Goal: Communication & Community: Answer question/provide support

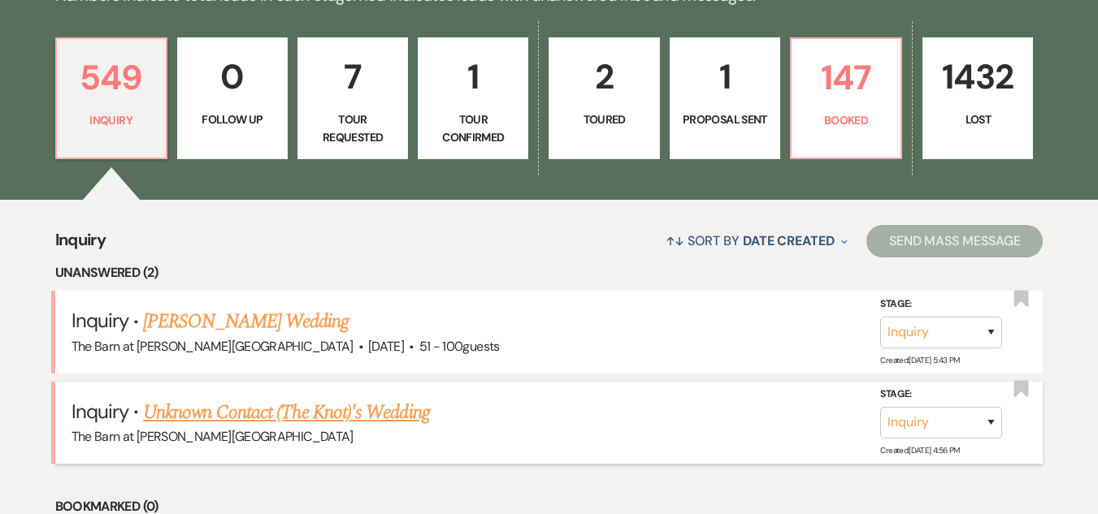
scroll to position [569, 0]
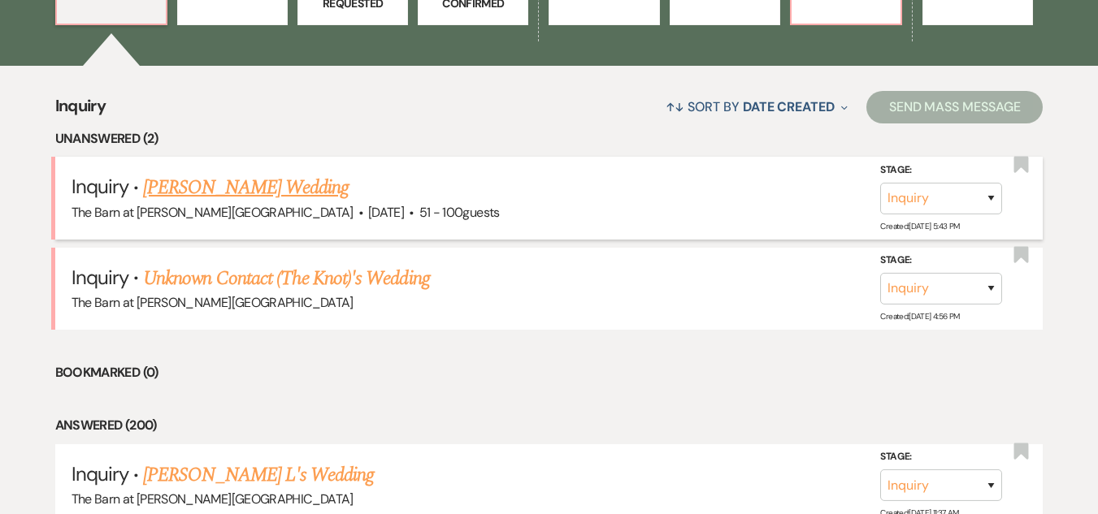
click at [291, 183] on link "[PERSON_NAME] Wedding" at bounding box center [246, 187] width 206 height 29
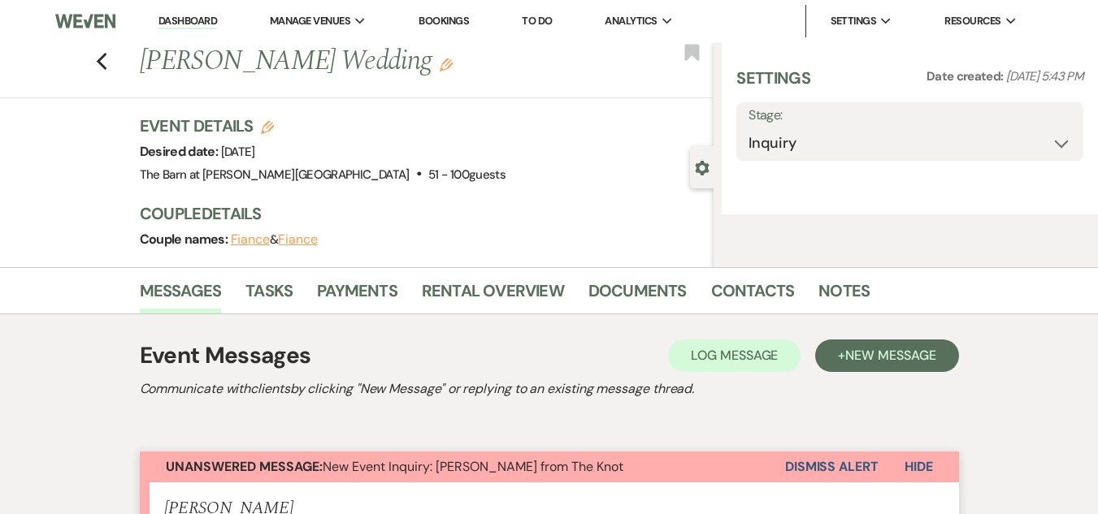
select select "2"
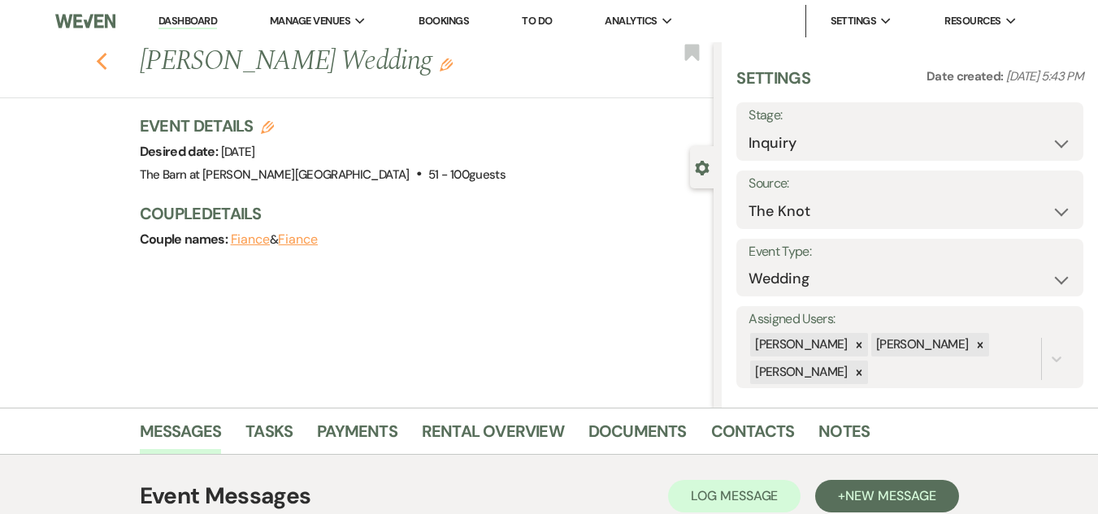
click at [108, 63] on icon "Previous" at bounding box center [102, 62] width 12 height 20
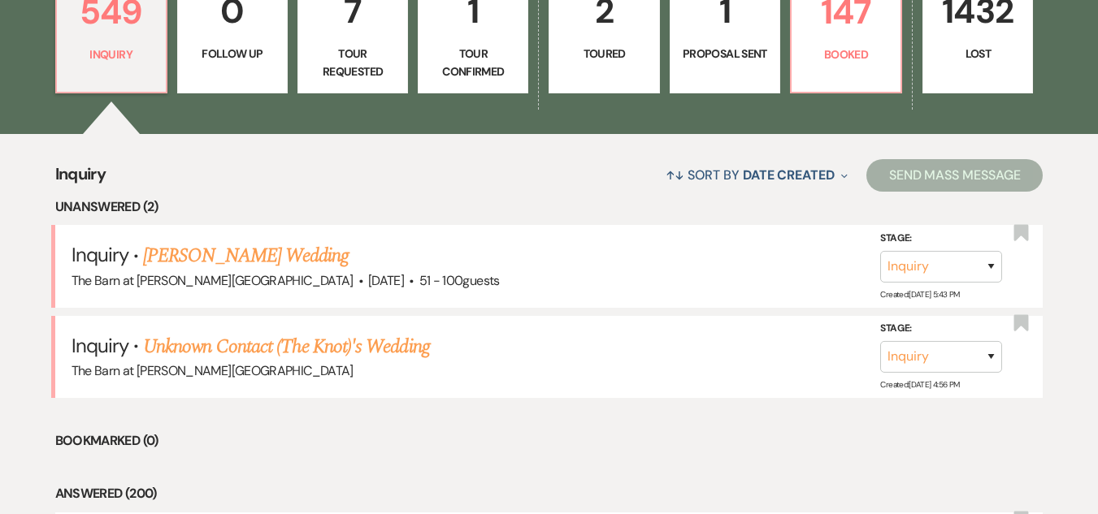
scroll to position [406, 0]
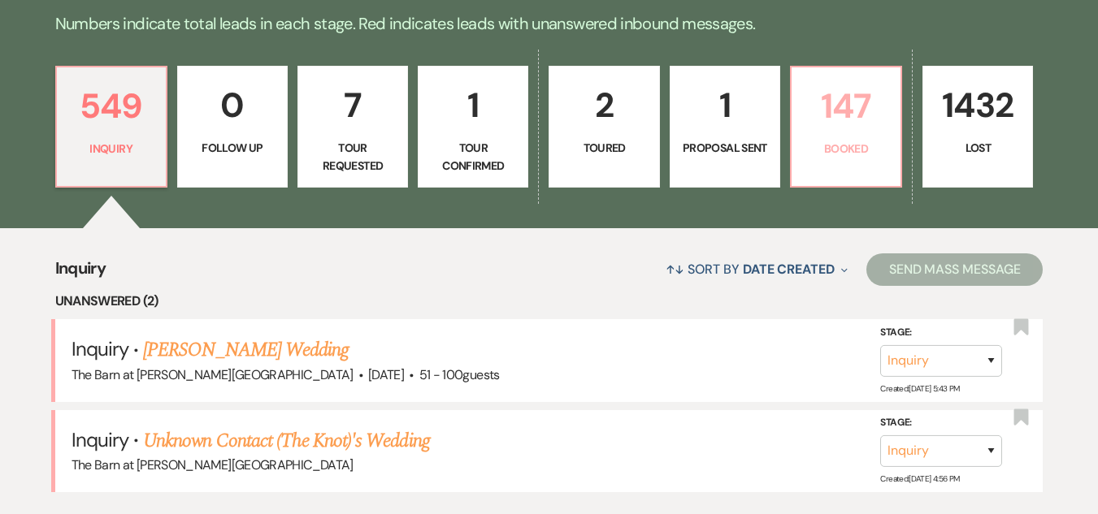
click at [843, 111] on p "147" at bounding box center [845, 106] width 89 height 54
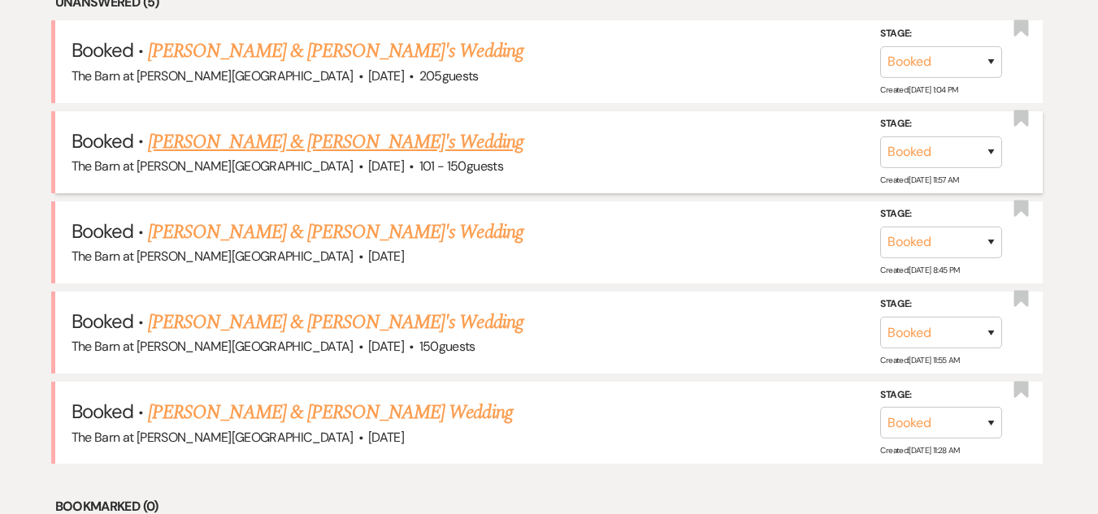
scroll to position [731, 0]
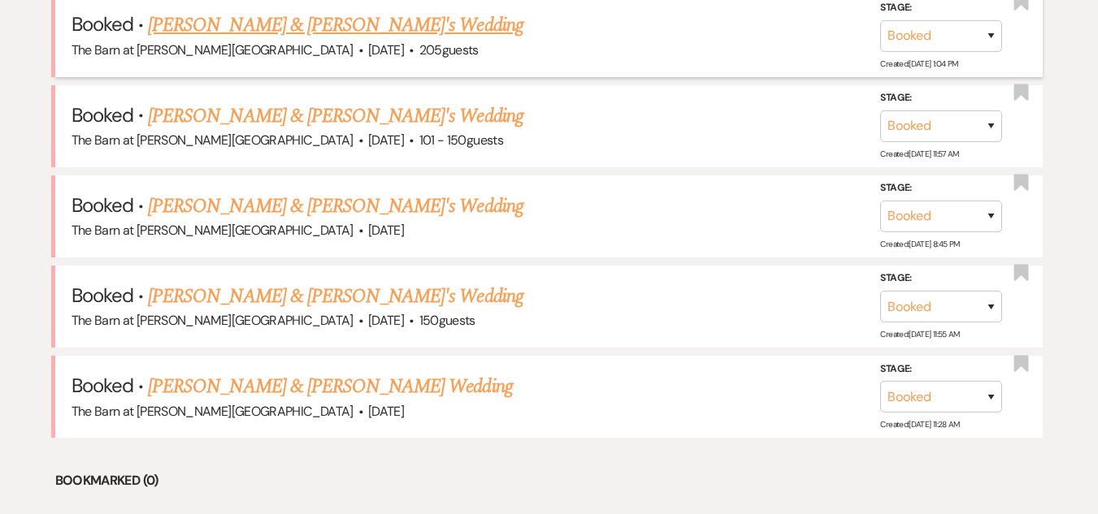
click at [306, 20] on link "[PERSON_NAME] & [PERSON_NAME]'s Wedding" at bounding box center [335, 25] width 375 height 29
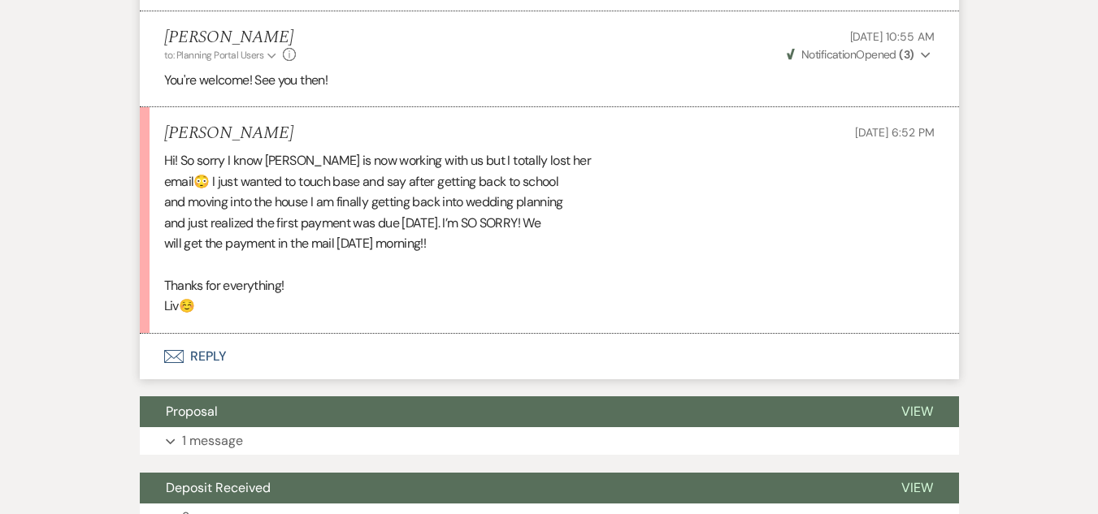
scroll to position [3495, 0]
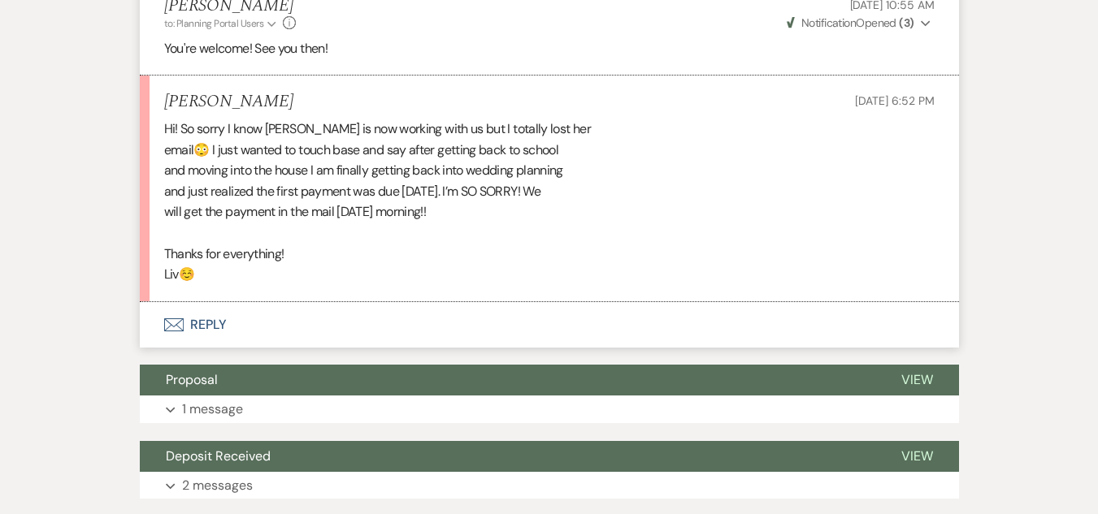
click at [206, 321] on button "Envelope Reply" at bounding box center [549, 325] width 819 height 46
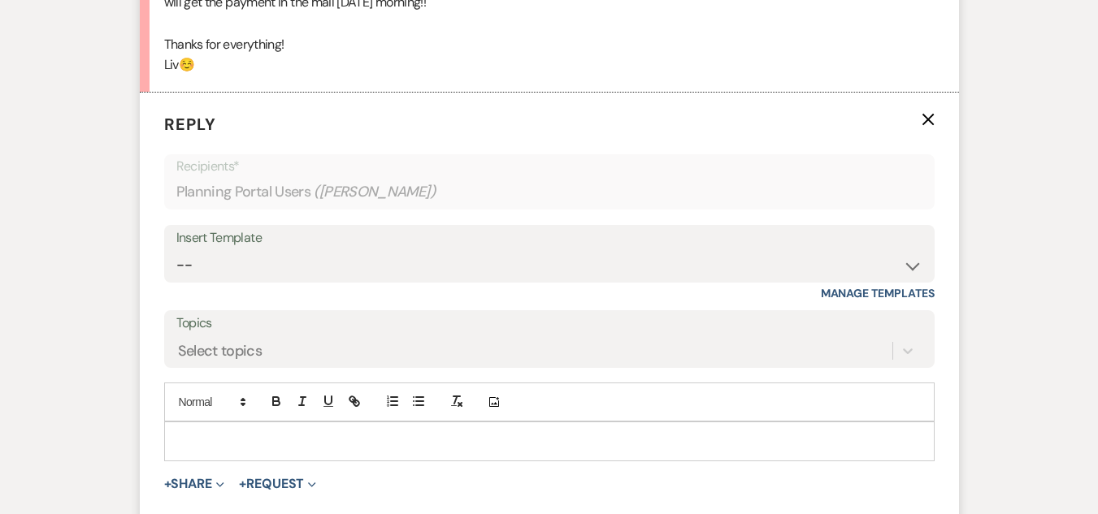
scroll to position [3708, 0]
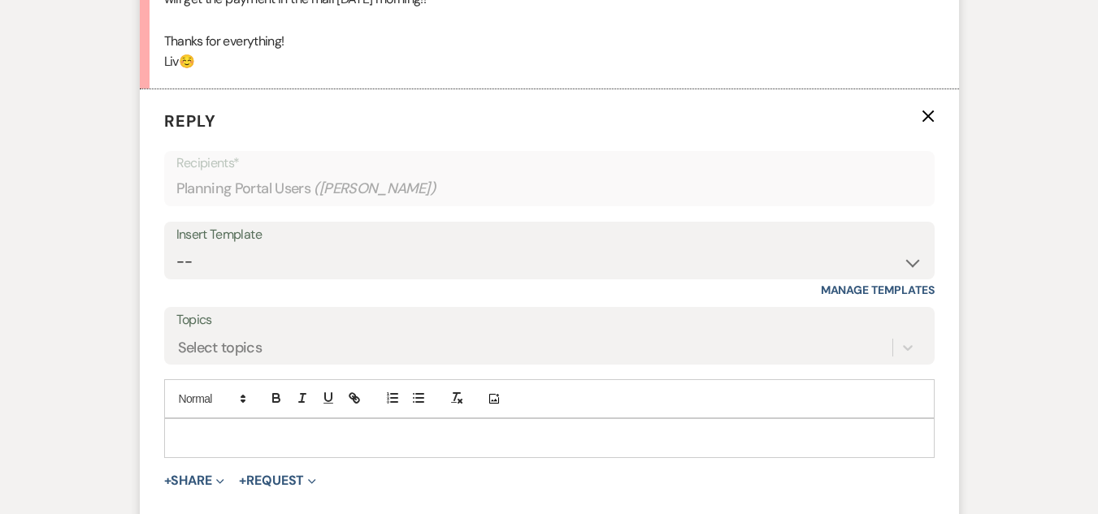
click at [330, 438] on p at bounding box center [549, 438] width 744 height 18
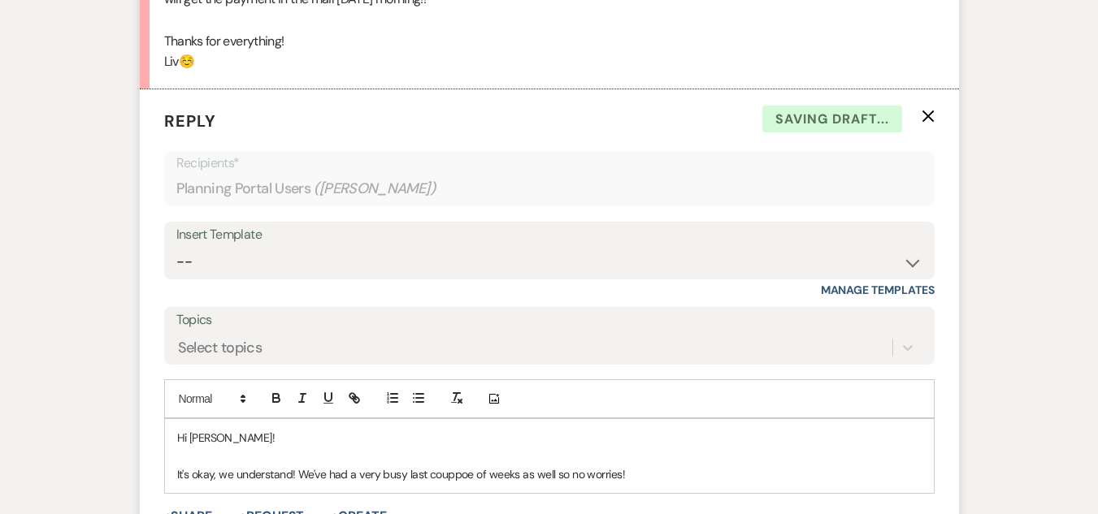
click at [456, 479] on p "It's okay, we understand! We've had a very busy last couppoe of weeks as well s…" at bounding box center [549, 475] width 744 height 18
click at [634, 475] on p "It's okay, we understand! We've had a very busy last couple of weeks as well so…" at bounding box center [549, 475] width 744 height 18
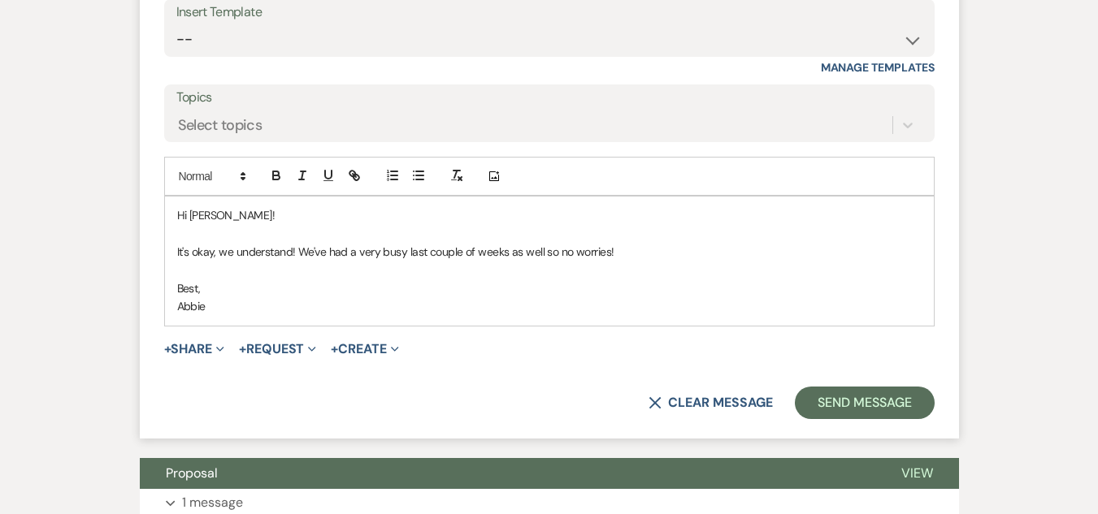
scroll to position [3931, 0]
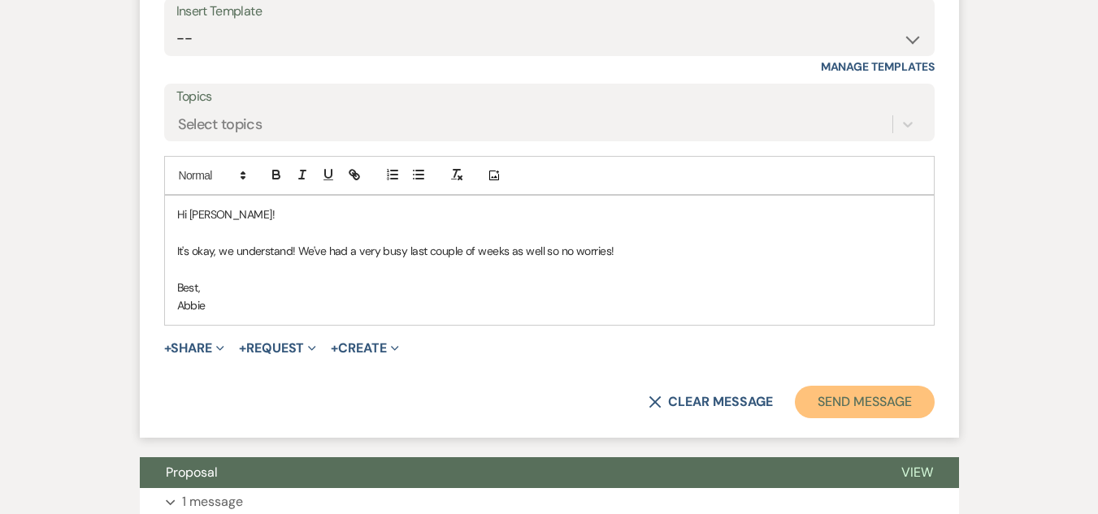
click at [818, 398] on button "Send Message" at bounding box center [864, 402] width 139 height 33
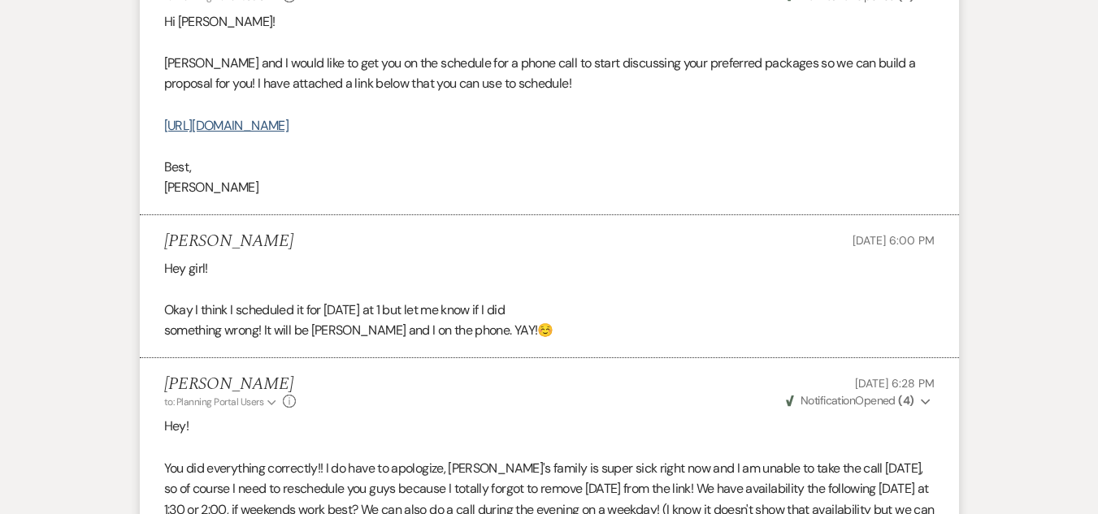
scroll to position [0, 0]
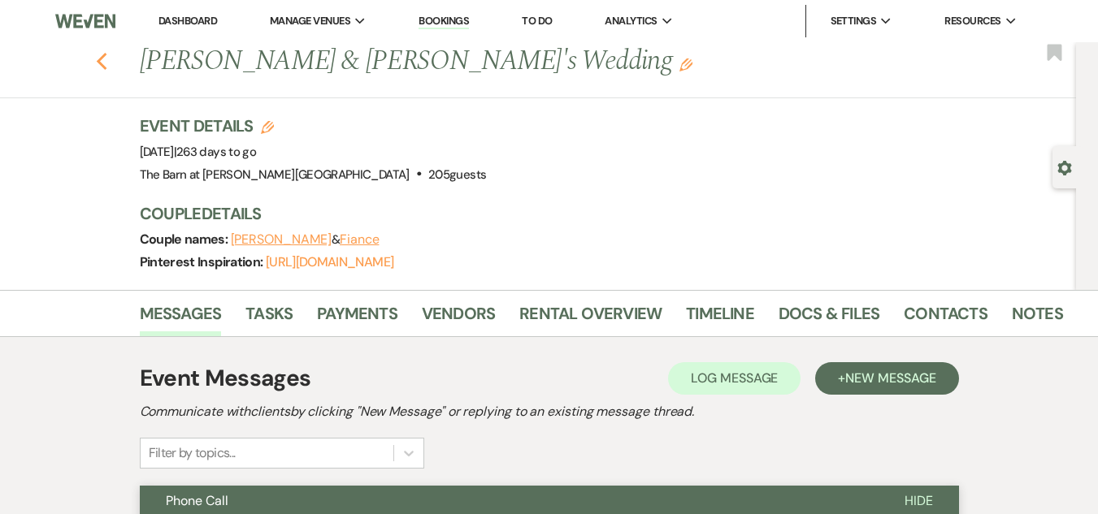
click at [108, 60] on icon "Previous" at bounding box center [102, 62] width 12 height 20
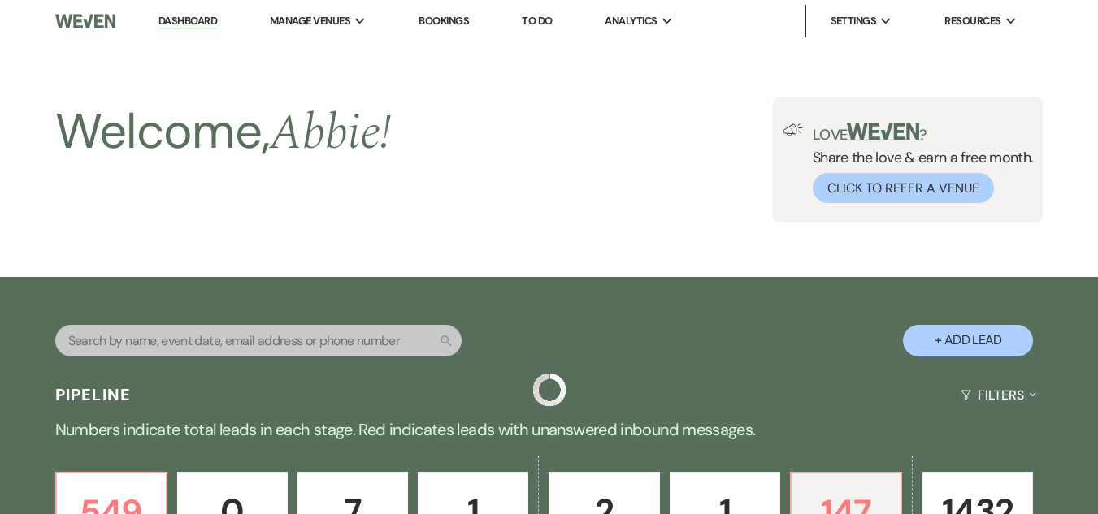
scroll to position [731, 0]
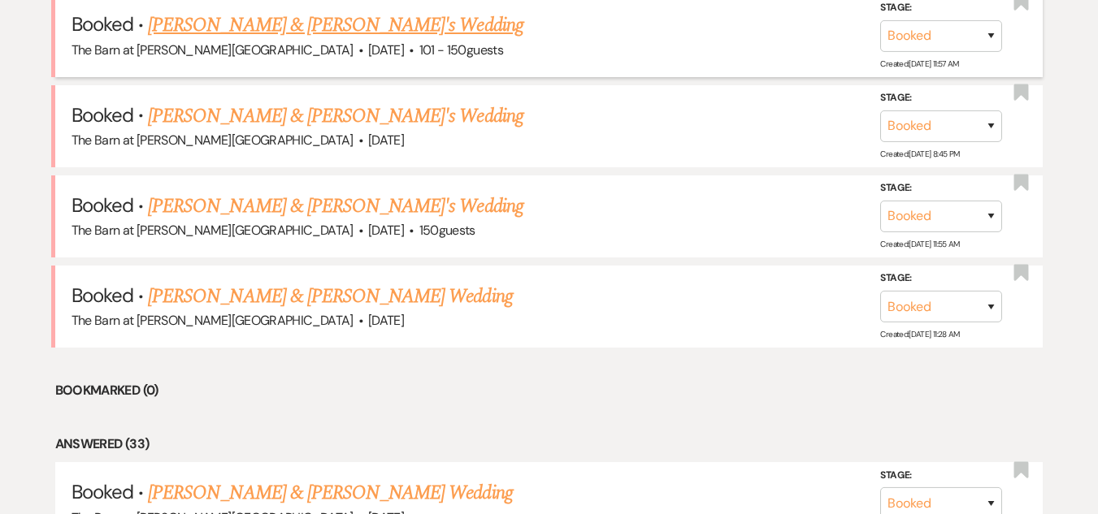
click at [278, 15] on link "[PERSON_NAME] & [PERSON_NAME]'s Wedding" at bounding box center [335, 25] width 375 height 29
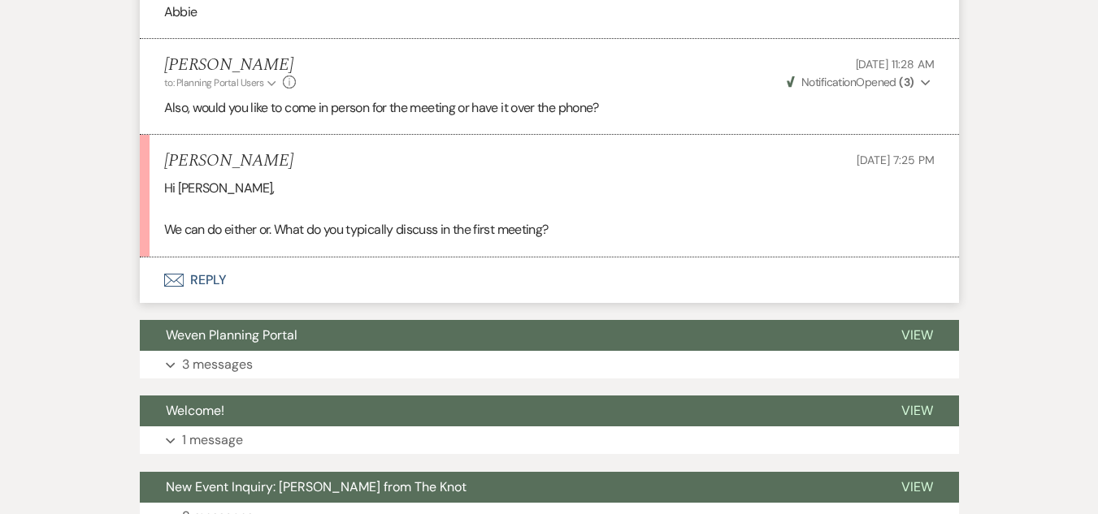
scroll to position [2338, 0]
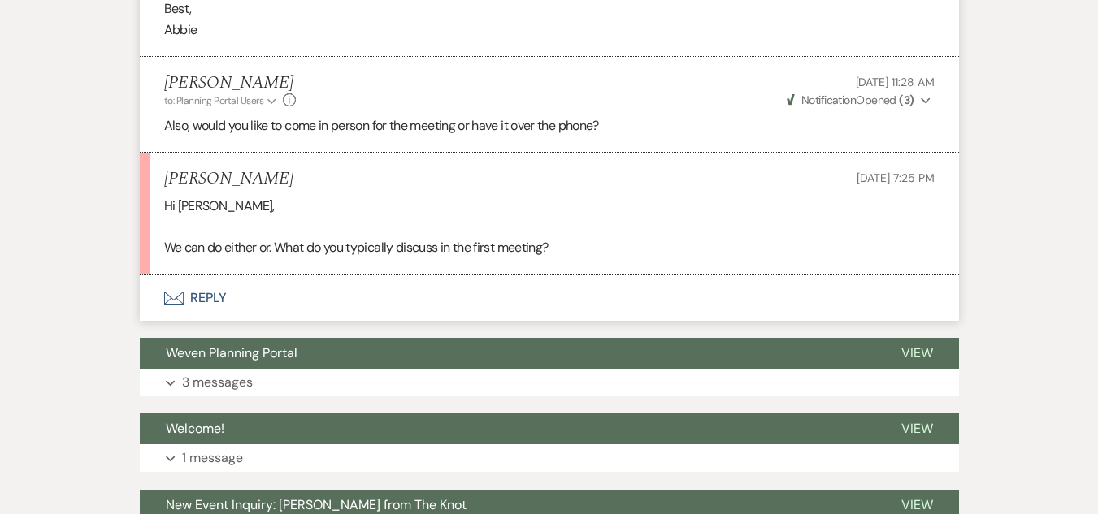
click at [197, 288] on button "Envelope Reply" at bounding box center [549, 299] width 819 height 46
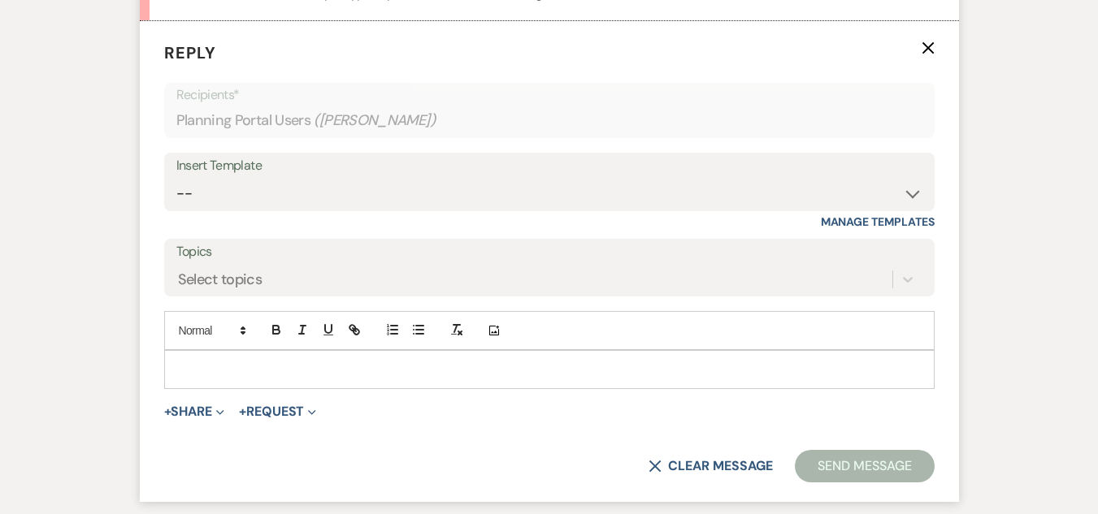
scroll to position [2597, 0]
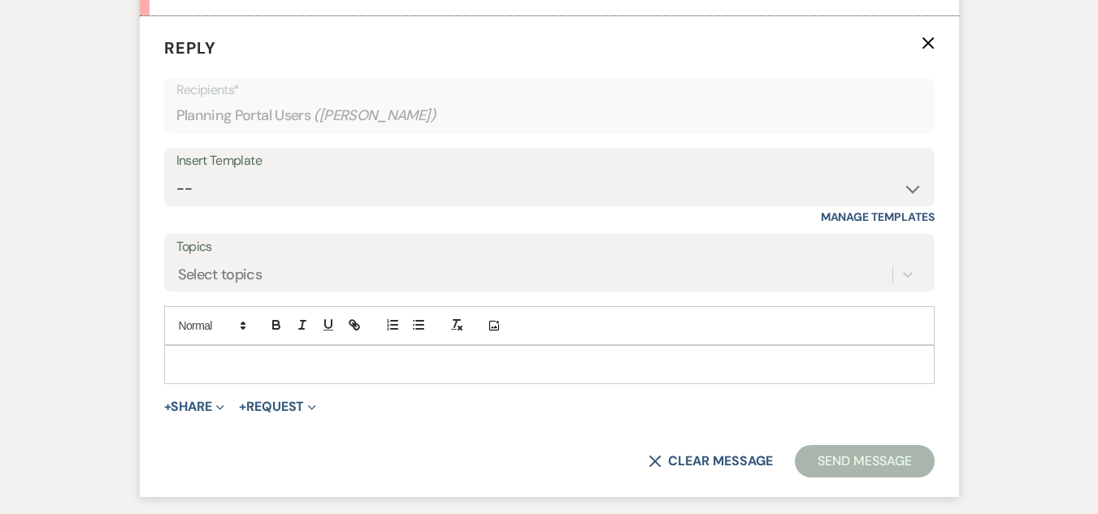
click at [276, 362] on p at bounding box center [549, 365] width 744 height 18
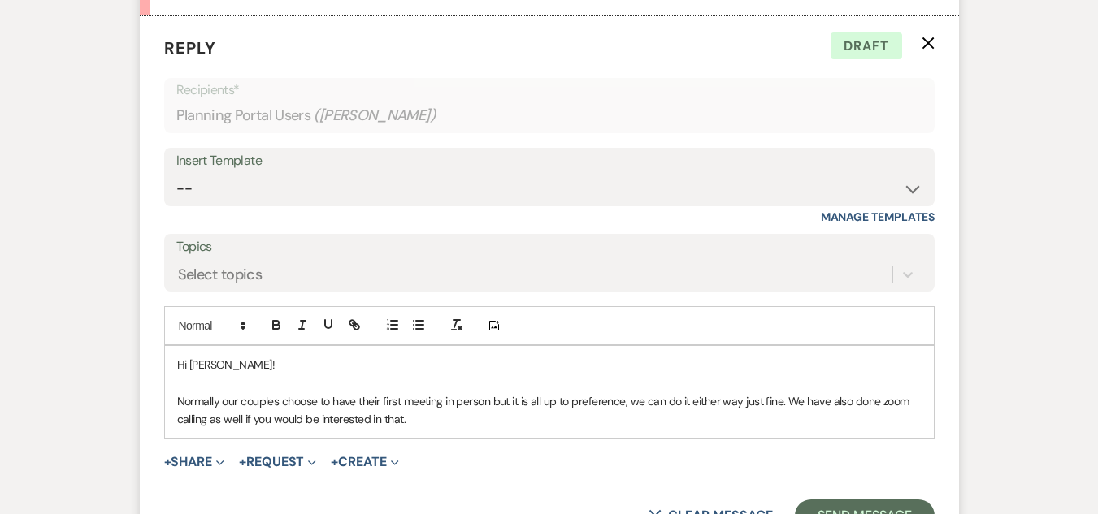
drag, startPoint x: 438, startPoint y: 423, endPoint x: 787, endPoint y: 403, distance: 349.2
click at [787, 403] on p "Normally our couples choose to have their first meeting in person but it is all…" at bounding box center [549, 411] width 744 height 37
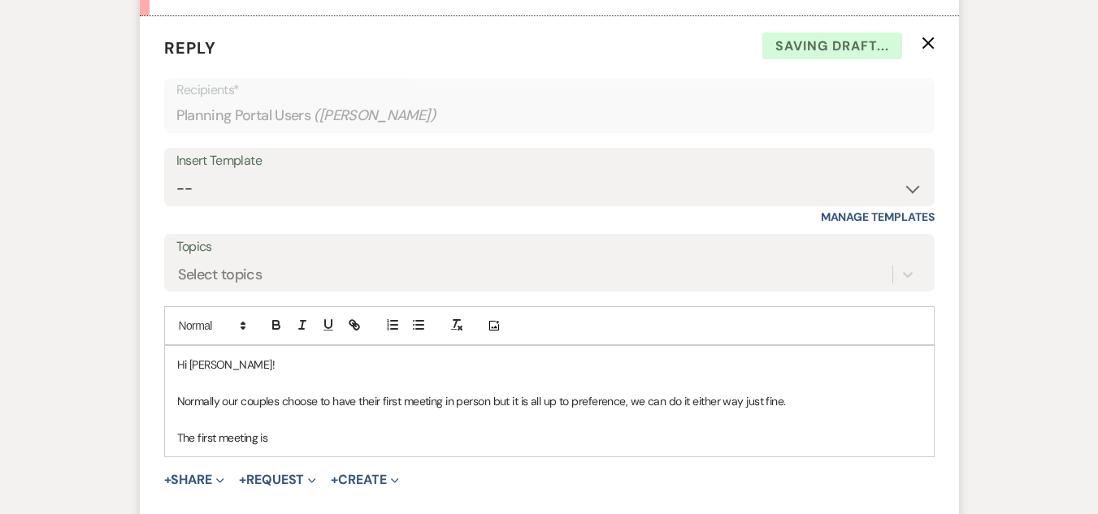
drag, startPoint x: 796, startPoint y: 433, endPoint x: 755, endPoint y: 553, distance: 126.5
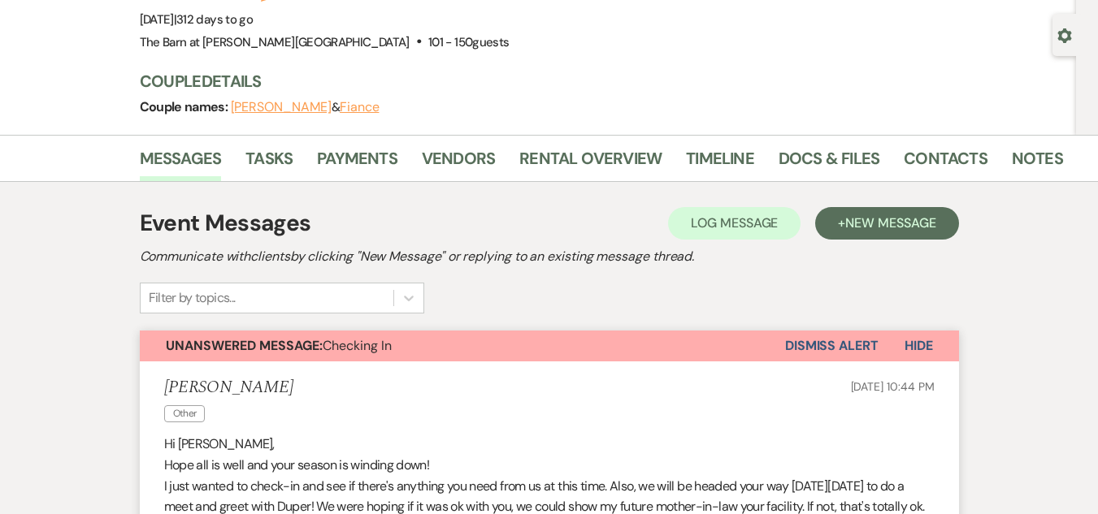
scroll to position [0, 0]
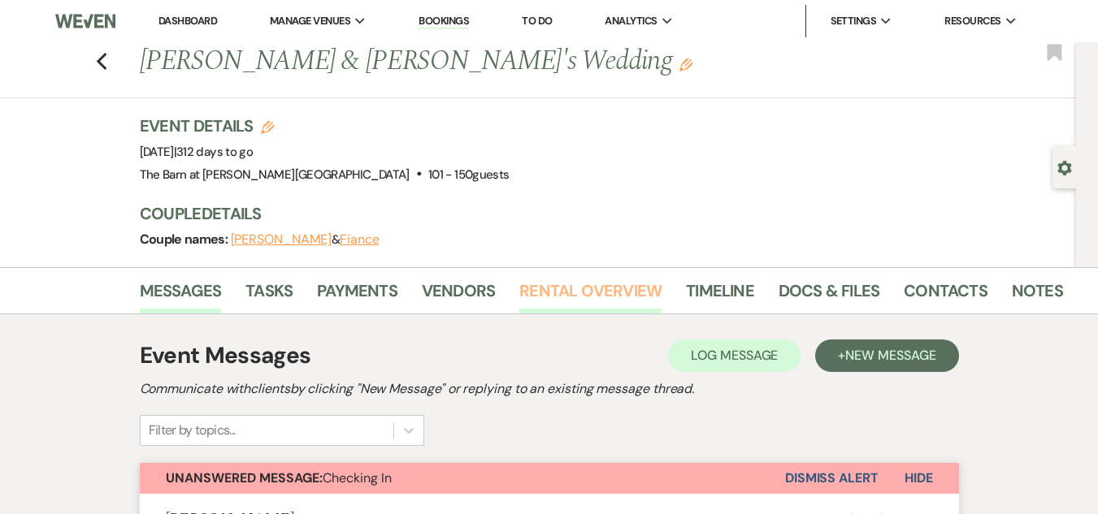
click at [637, 300] on link "Rental Overview" at bounding box center [590, 296] width 142 height 36
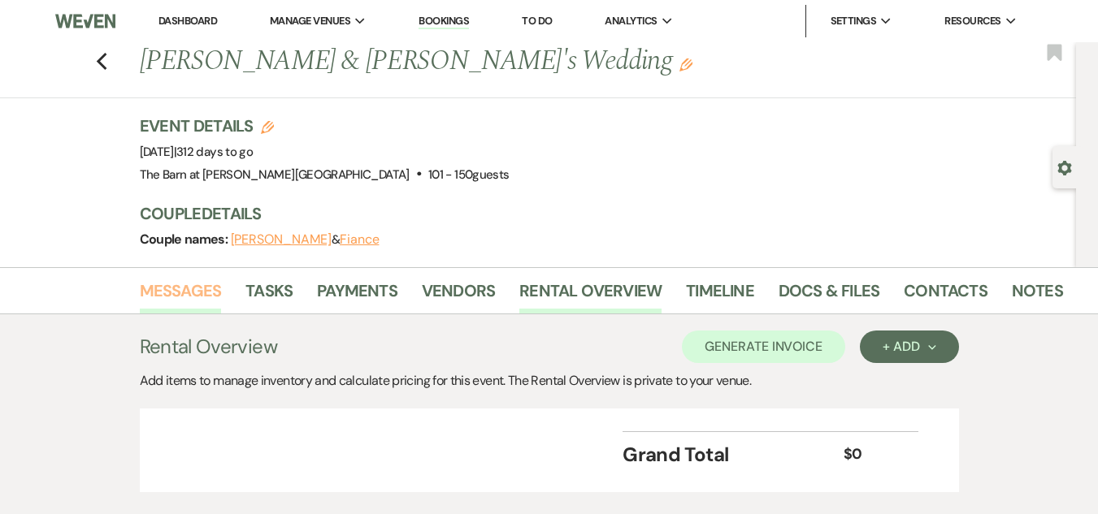
click at [178, 278] on link "Messages" at bounding box center [181, 296] width 82 height 36
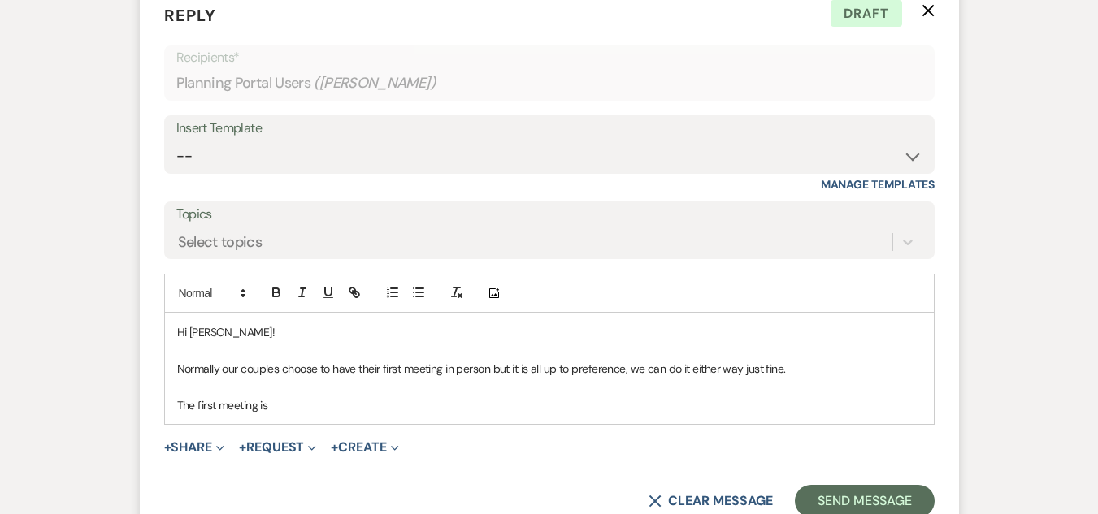
scroll to position [2631, 0]
click at [427, 419] on div "Hi [PERSON_NAME]! Normally our couples choose to have their first meeting in pe…" at bounding box center [549, 368] width 769 height 111
click at [196, 406] on p "The first meeting" at bounding box center [549, 405] width 744 height 18
click at [353, 410] on p "What we do in the first meeting" at bounding box center [549, 405] width 744 height 18
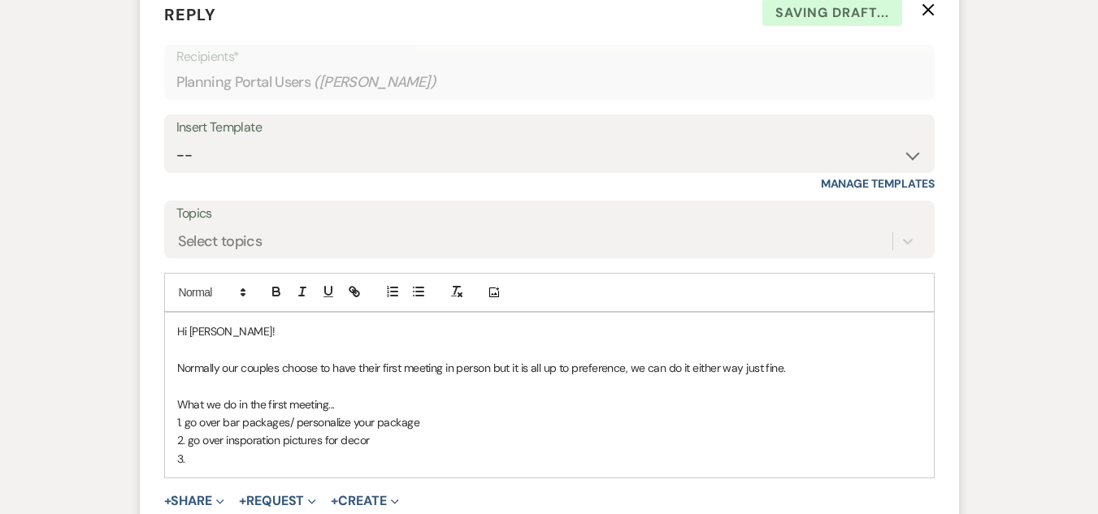
click at [245, 440] on p "2. go over insporation pictures for decor" at bounding box center [549, 441] width 744 height 18
click at [320, 462] on p "3." at bounding box center [549, 459] width 744 height 18
click at [189, 425] on p "1. go over bar packages/ personalize your package" at bounding box center [549, 423] width 744 height 18
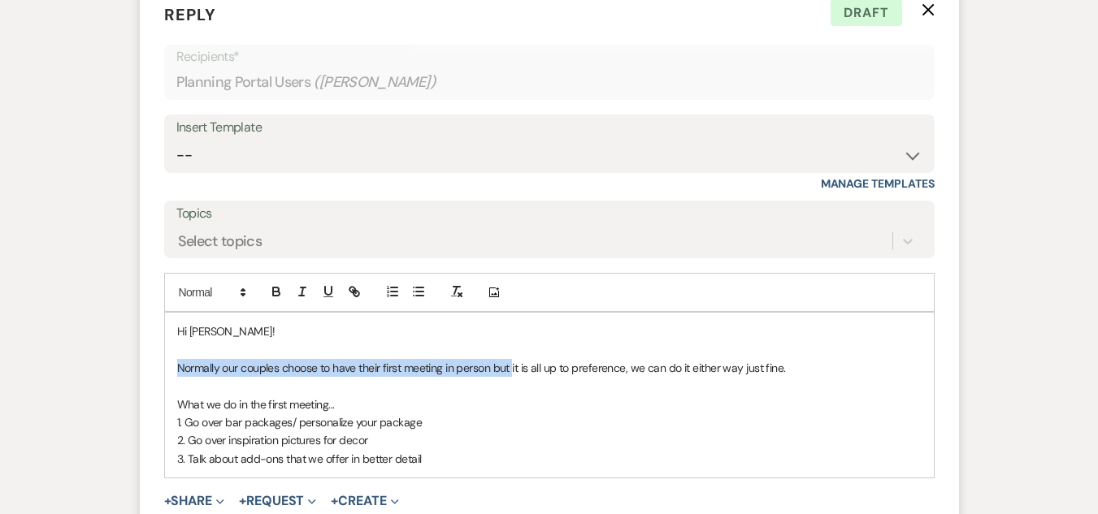
drag, startPoint x: 175, startPoint y: 368, endPoint x: 514, endPoint y: 367, distance: 338.9
click at [514, 367] on div "Hi [PERSON_NAME]! Normally our couples choose to have their first meeting in pe…" at bounding box center [549, 395] width 769 height 165
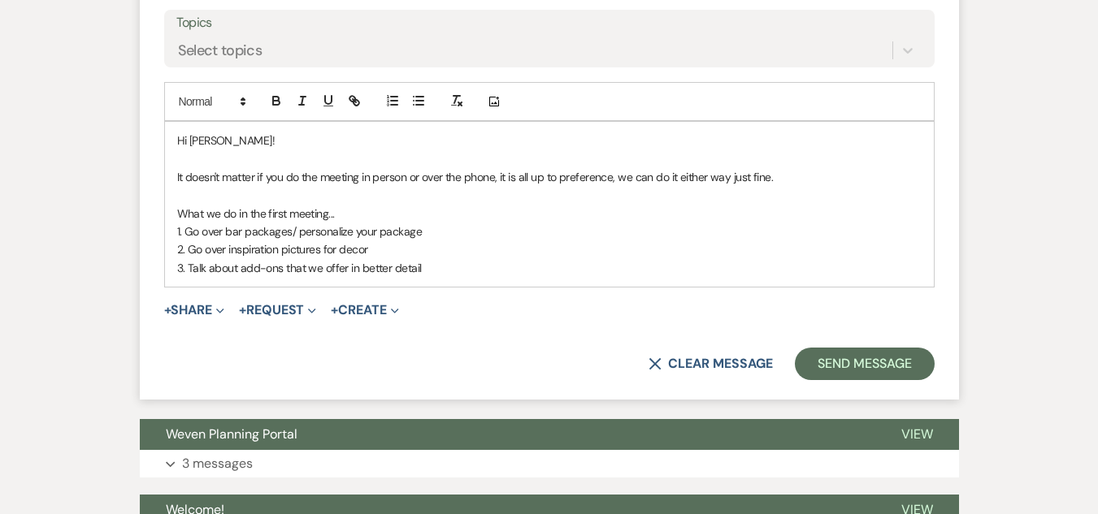
scroll to position [2828, 0]
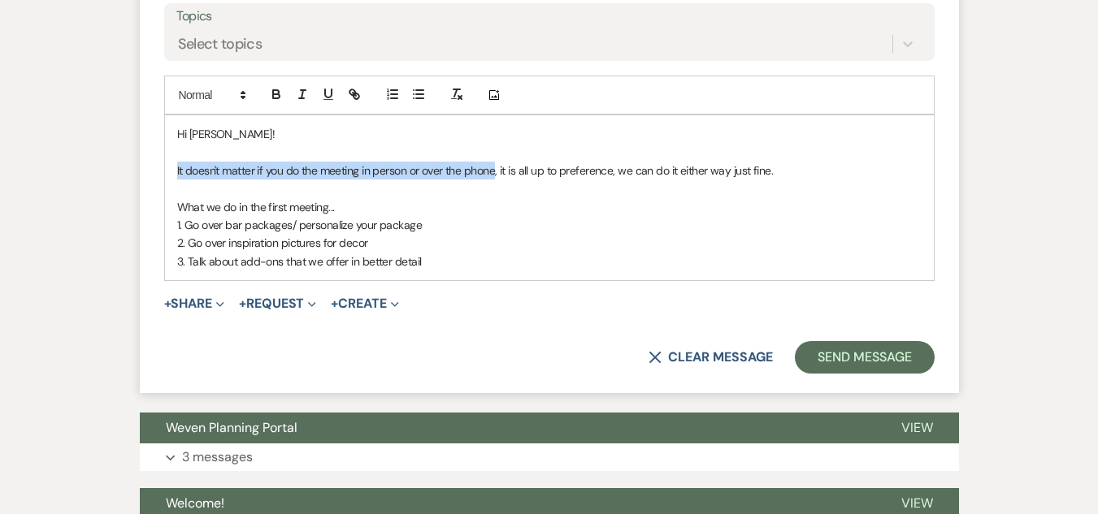
drag, startPoint x: 176, startPoint y: 171, endPoint x: 497, endPoint y: 172, distance: 321.0
click at [497, 172] on div "Hi [PERSON_NAME]! It doesn't matter if you do the meeting in person or over the…" at bounding box center [549, 197] width 769 height 165
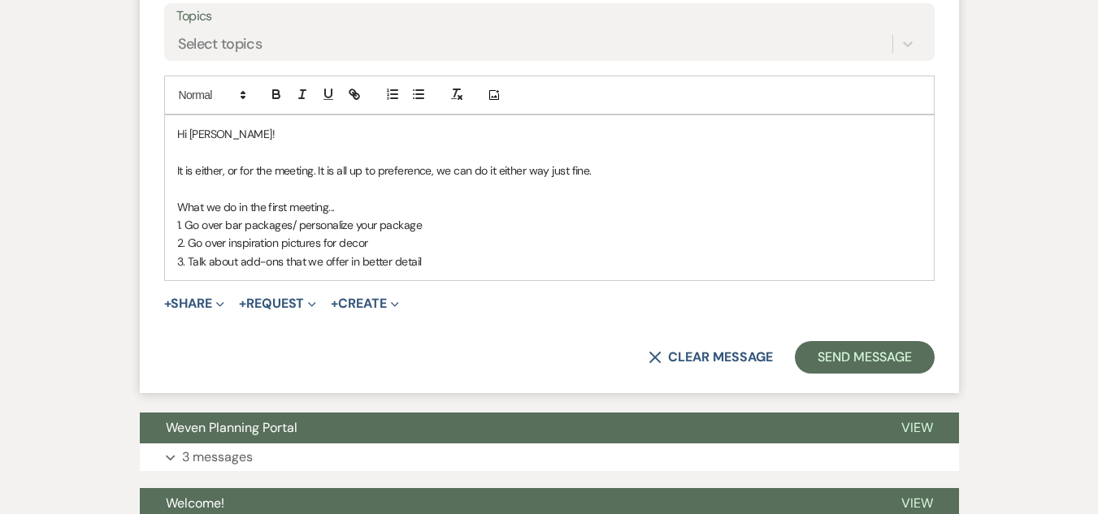
click at [380, 174] on p "It is either, or for the meeting. It is all up to preference, we can do it eith…" at bounding box center [549, 171] width 744 height 18
click at [636, 168] on p "It is either, or for the meeting. It is all up to your preference, we can do it…" at bounding box center [549, 171] width 744 height 18
click at [446, 265] on p "3. Talk about add-ons that we offer in better detail" at bounding box center [549, 262] width 744 height 18
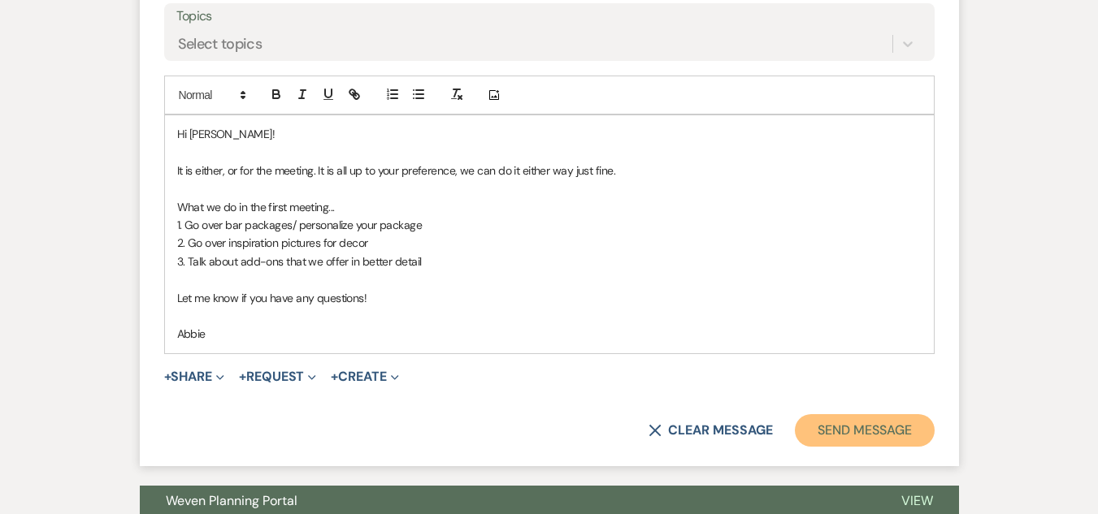
click at [835, 416] on button "Send Message" at bounding box center [864, 430] width 139 height 33
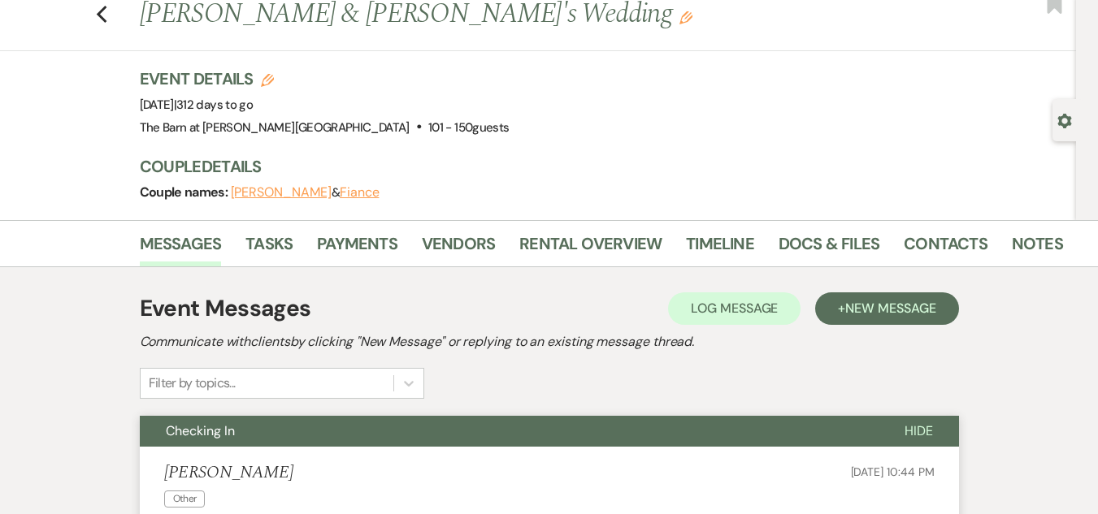
scroll to position [0, 0]
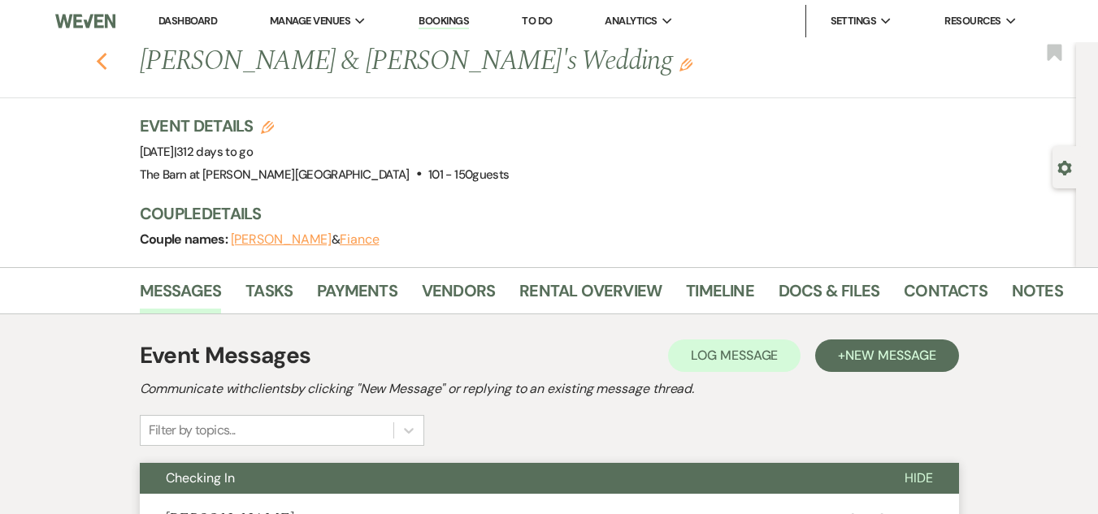
click at [108, 61] on icon "Previous" at bounding box center [102, 62] width 12 height 20
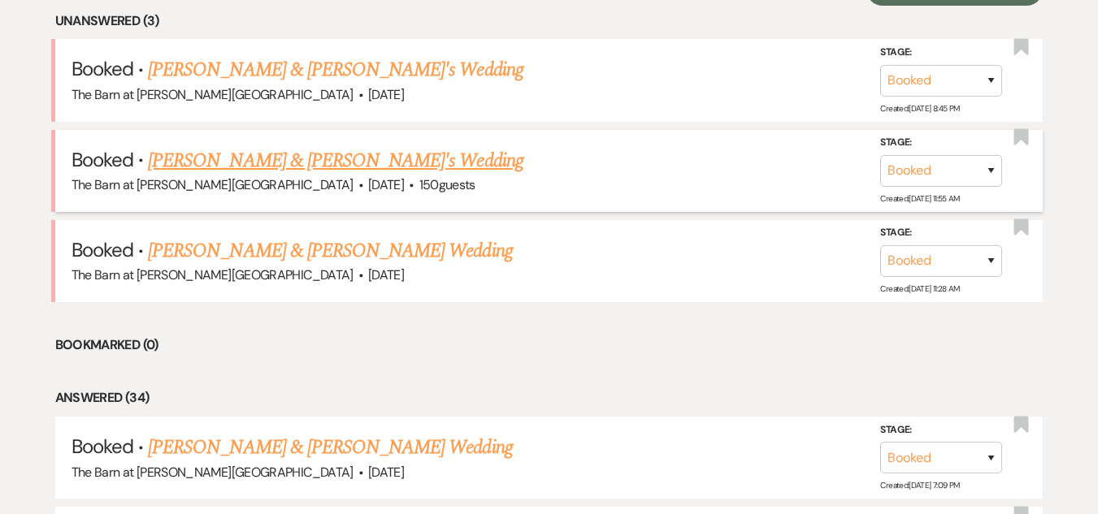
scroll to position [650, 0]
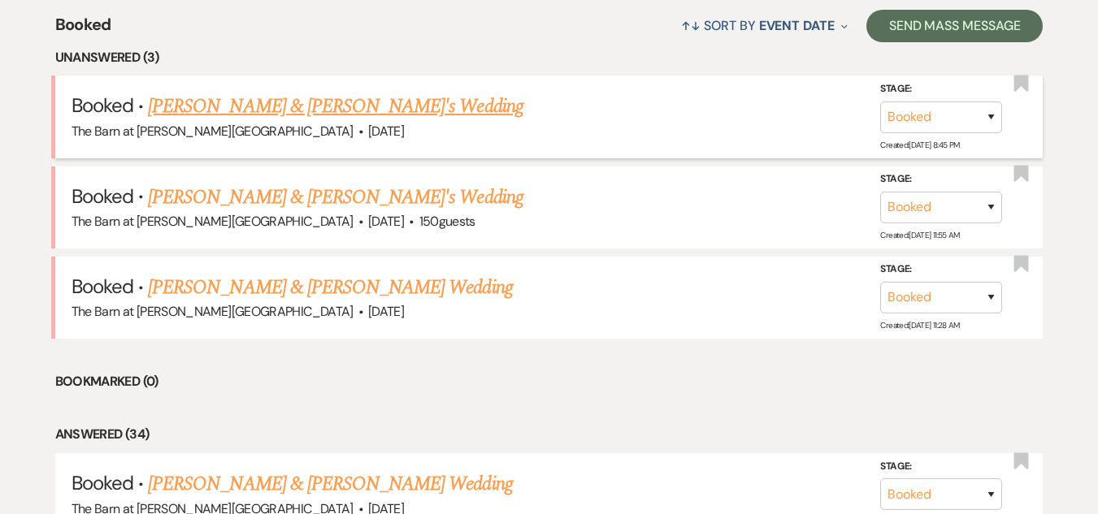
click at [298, 106] on link "[PERSON_NAME] & [PERSON_NAME]'s Wedding" at bounding box center [335, 106] width 375 height 29
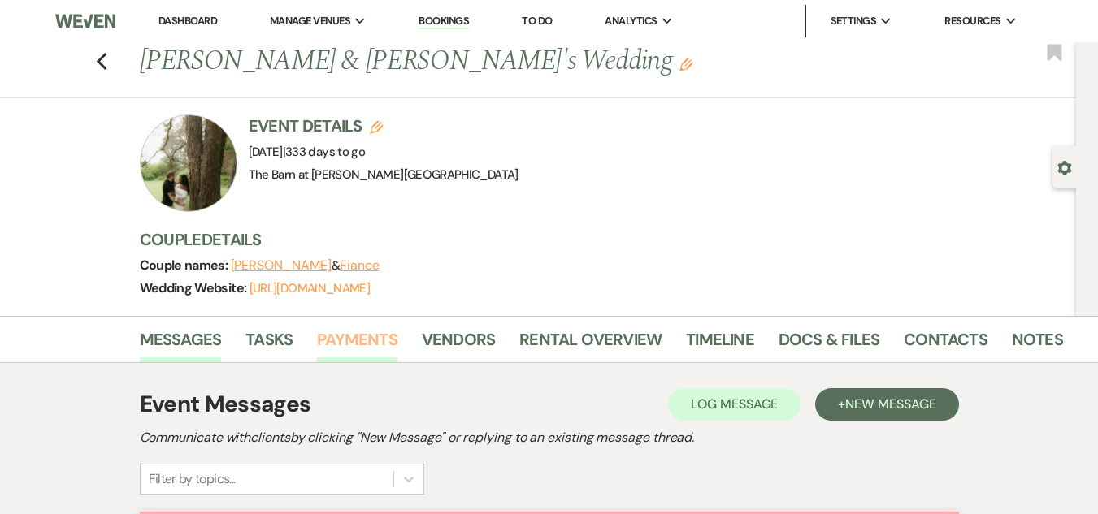
click at [353, 341] on link "Payments" at bounding box center [357, 345] width 80 height 36
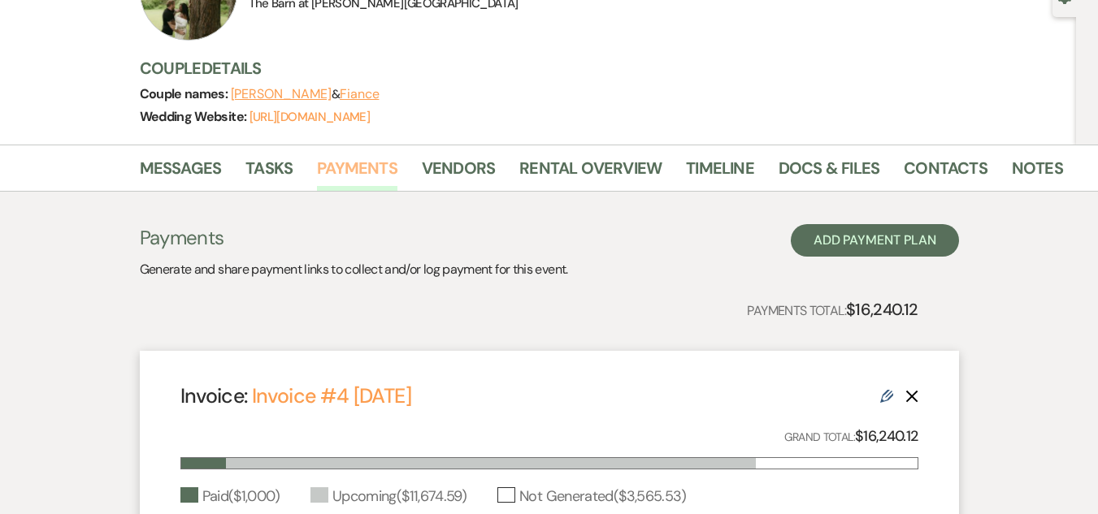
scroll to position [163, 0]
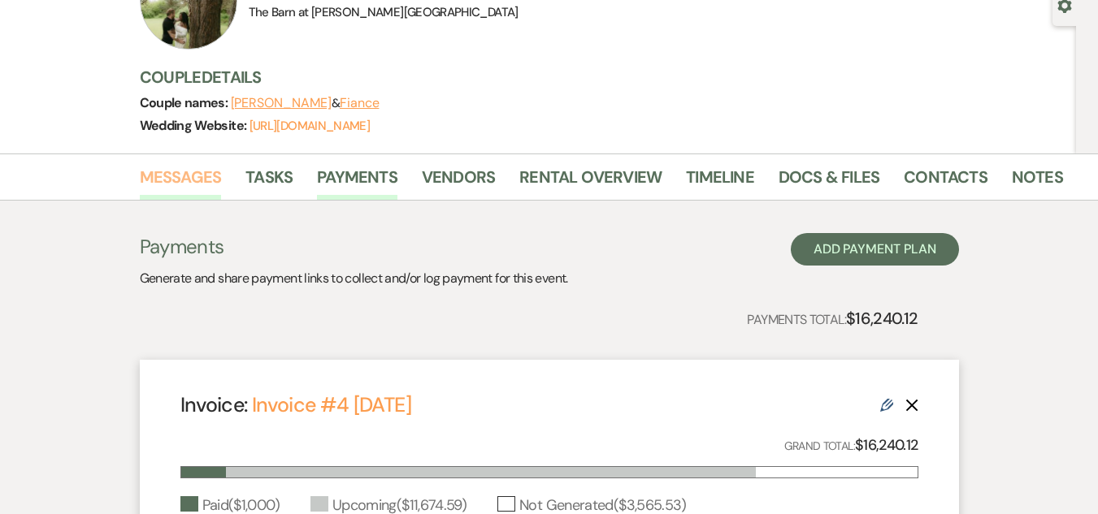
click at [184, 178] on link "Messages" at bounding box center [181, 182] width 82 height 36
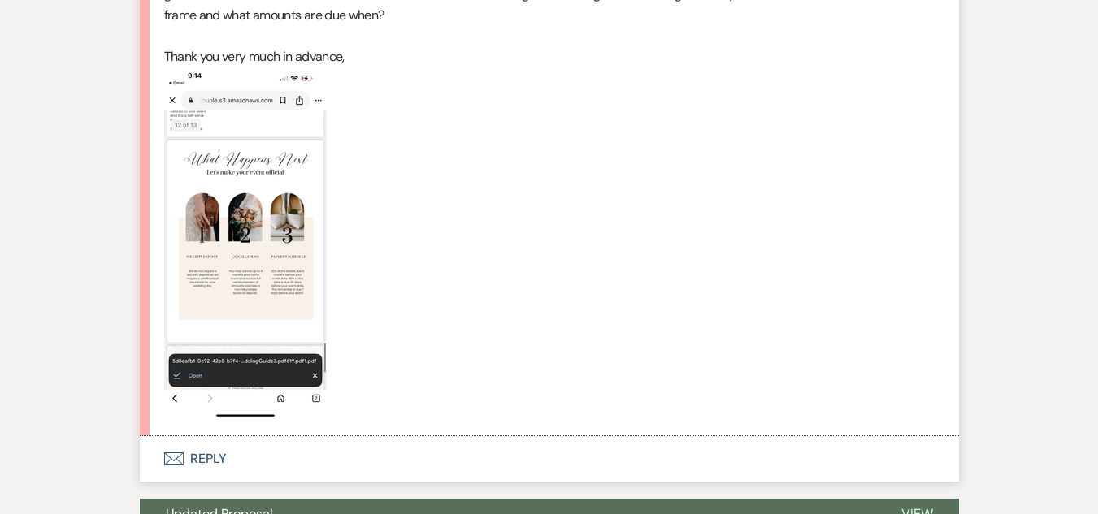
scroll to position [1057, 0]
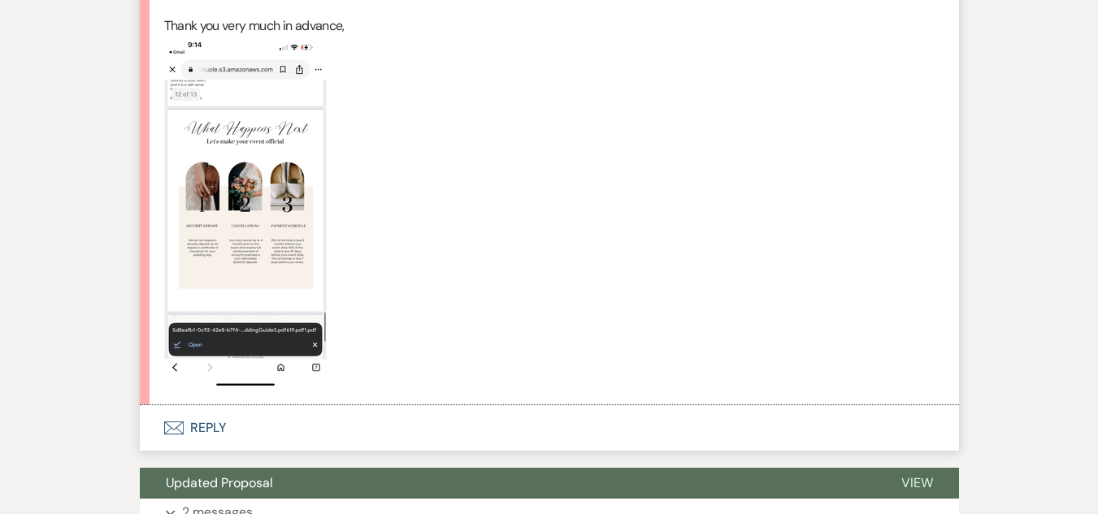
click at [274, 247] on img at bounding box center [245, 213] width 163 height 352
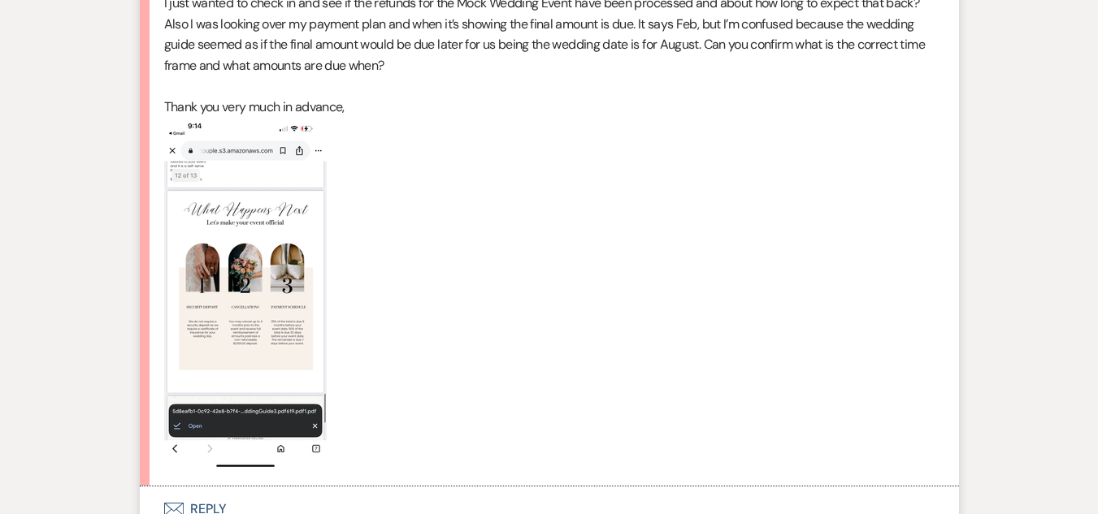
drag, startPoint x: 247, startPoint y: 282, endPoint x: 603, endPoint y: 257, distance: 356.9
click at [603, 257] on p at bounding box center [549, 294] width 770 height 352
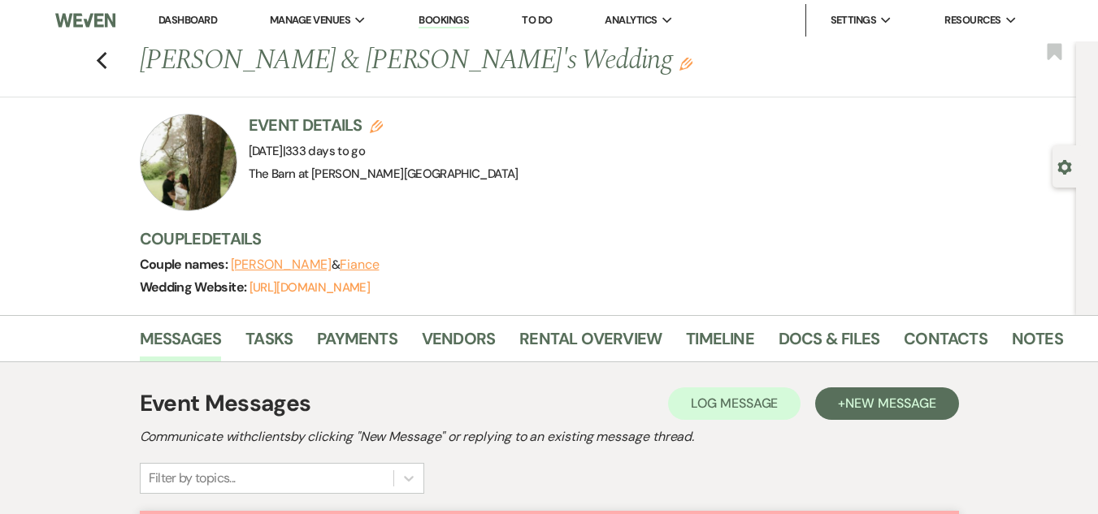
scroll to position [0, 0]
click at [108, 62] on icon "Previous" at bounding box center [102, 62] width 12 height 20
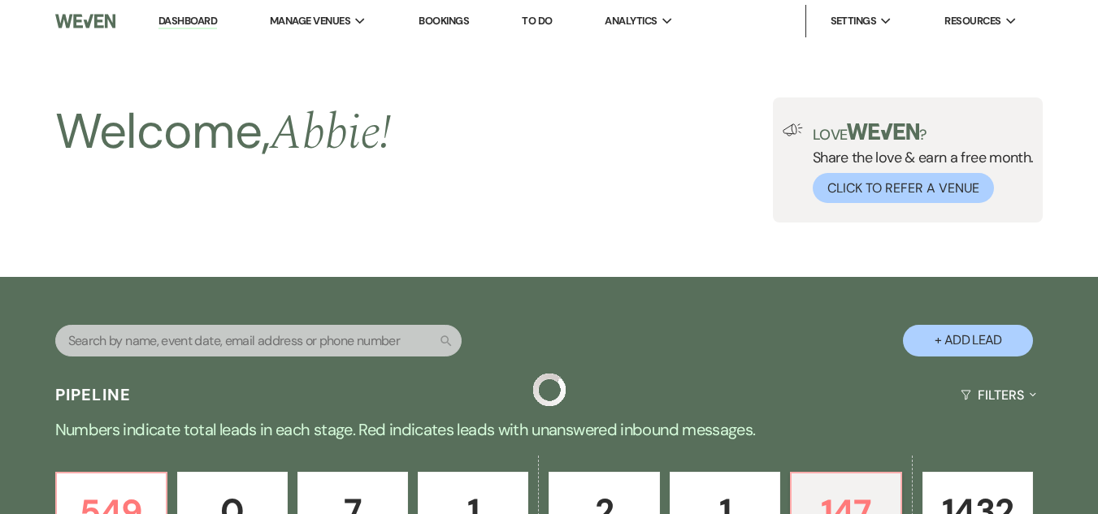
scroll to position [650, 0]
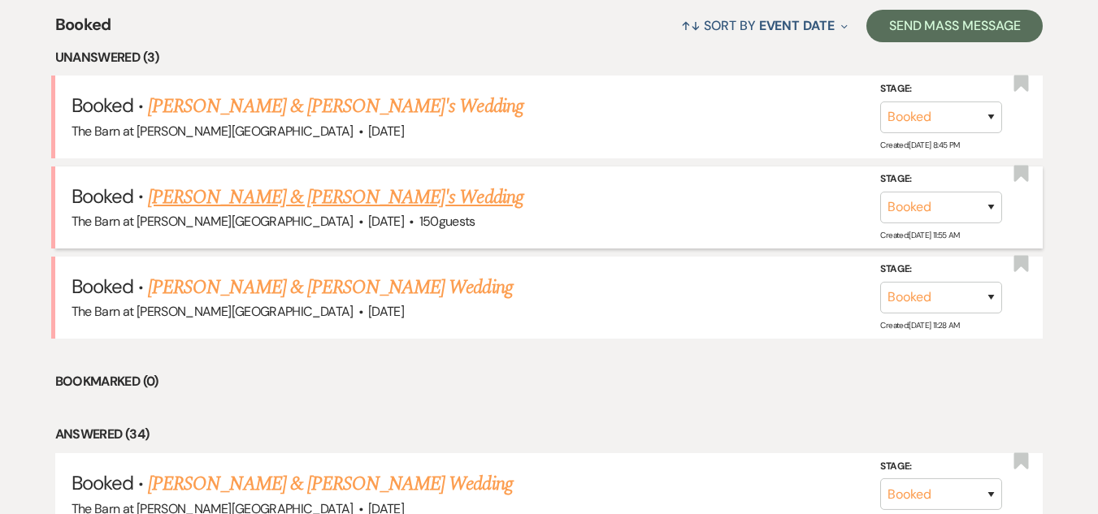
click at [341, 184] on link "[PERSON_NAME] & [PERSON_NAME]'s Wedding" at bounding box center [335, 197] width 375 height 29
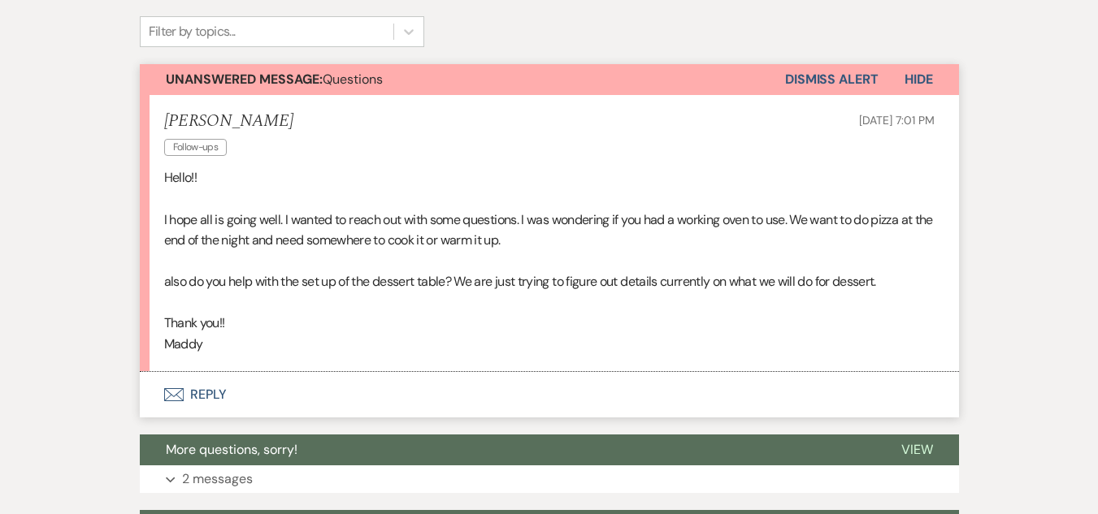
scroll to position [406, 0]
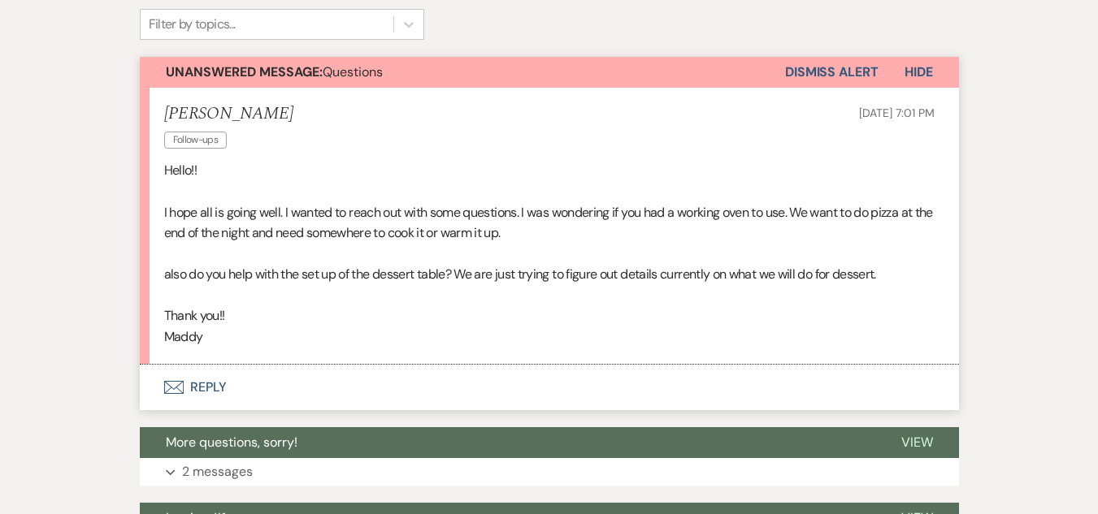
click at [209, 384] on button "Envelope Reply" at bounding box center [549, 388] width 819 height 46
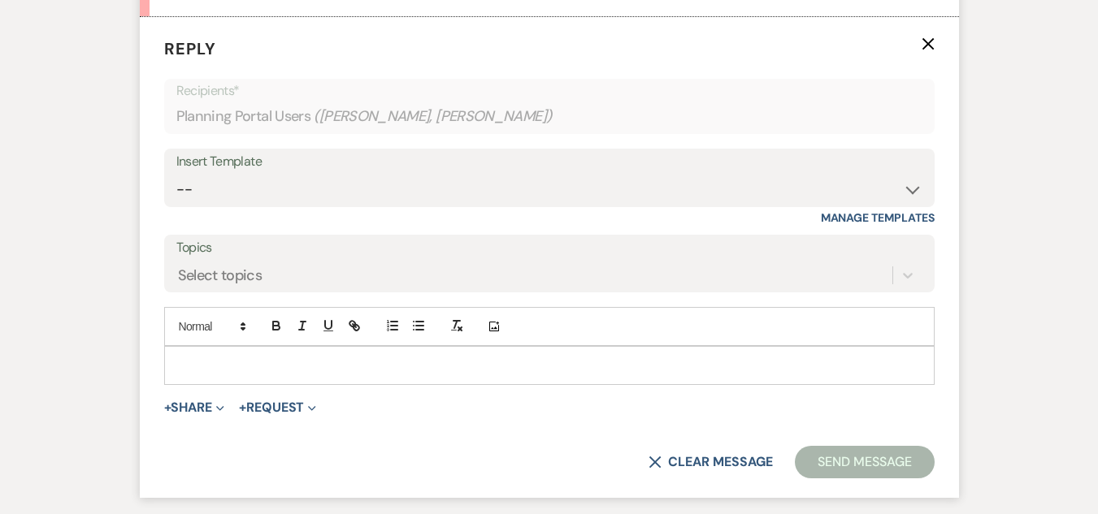
scroll to position [755, 0]
click at [385, 367] on p at bounding box center [549, 365] width 744 height 18
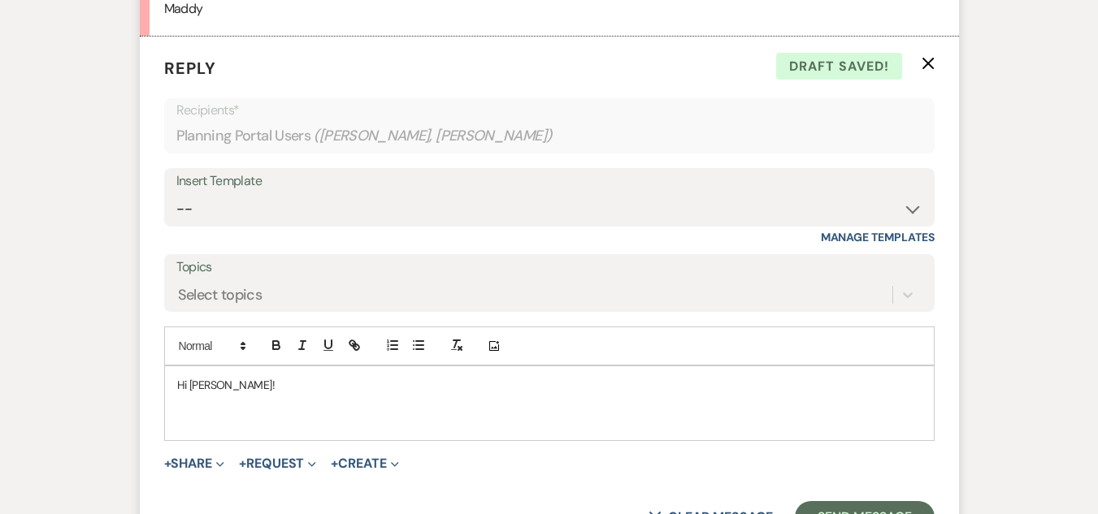
scroll to position [745, 0]
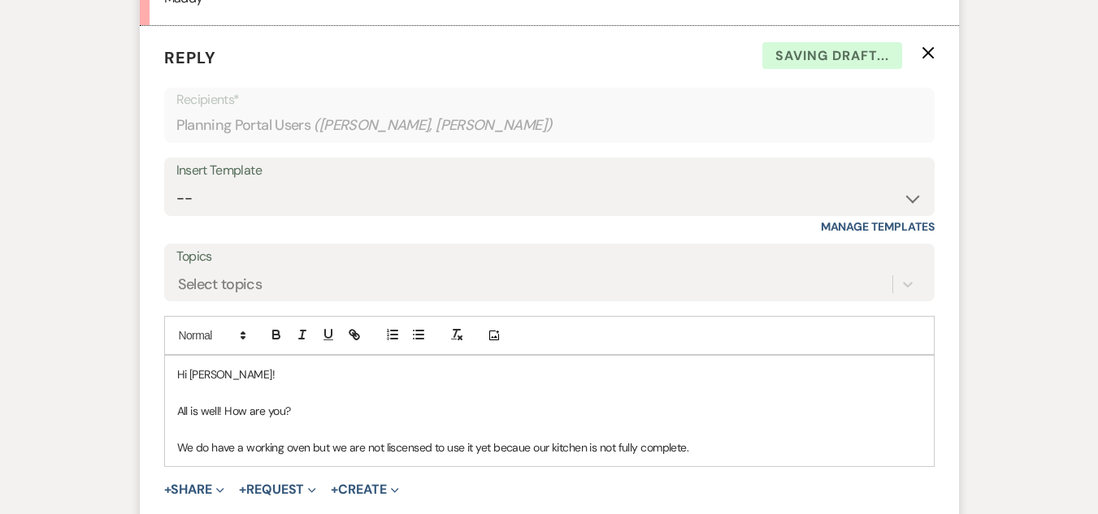
click at [521, 452] on p "We do have a working oven but we are not liscensed to use it yet becaue our kit…" at bounding box center [549, 448] width 744 height 18
click at [720, 456] on p "We do have a working oven but we are not licensed to use it yet because our kit…" at bounding box center [549, 448] width 744 height 18
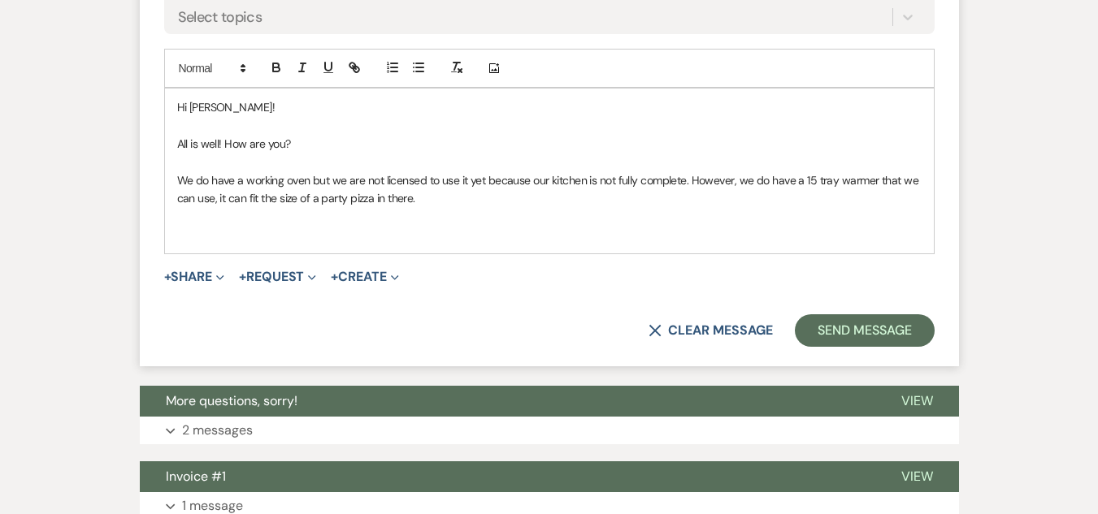
scroll to position [1013, 0]
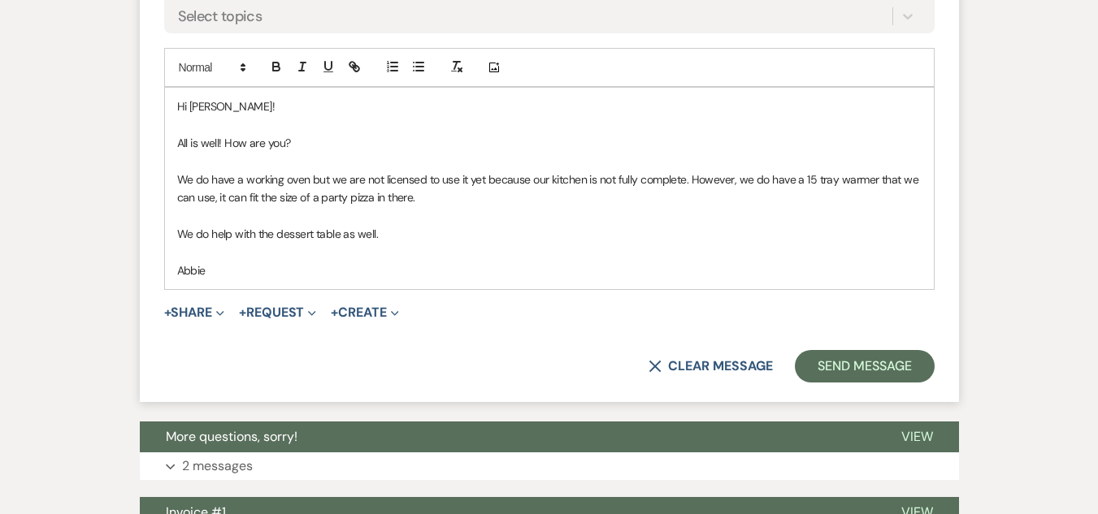
click at [419, 230] on p "We do help with the dessert table as well." at bounding box center [549, 234] width 744 height 18
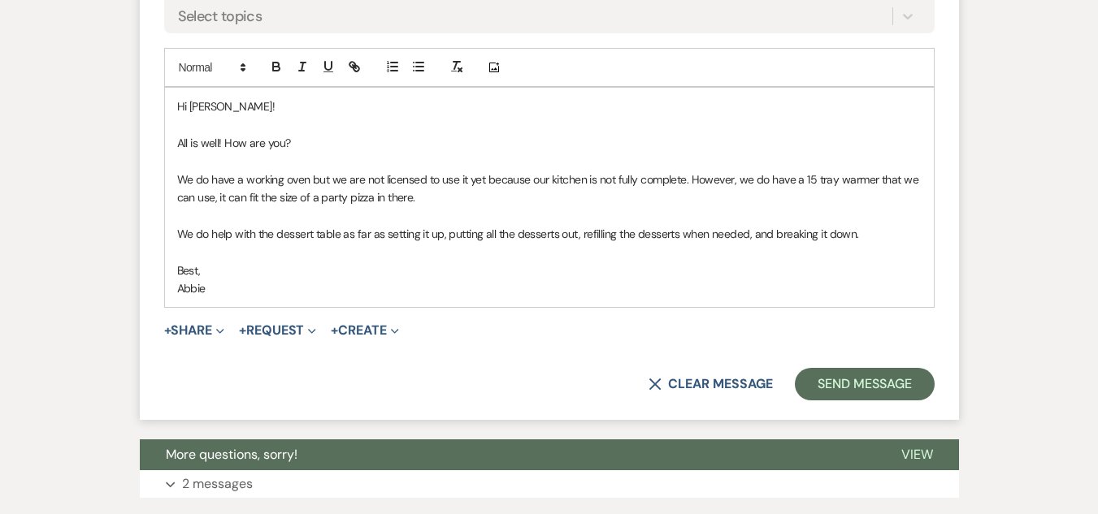
click at [906, 234] on p "We do help with the dessert table as far as setting it up, putting all the dess…" at bounding box center [549, 234] width 744 height 18
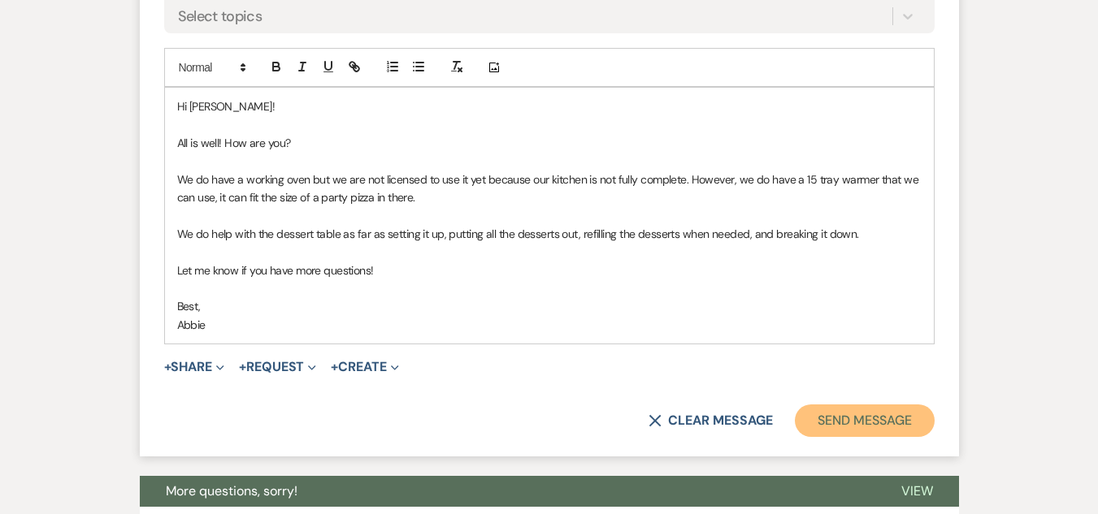
click at [865, 428] on button "Send Message" at bounding box center [864, 421] width 139 height 33
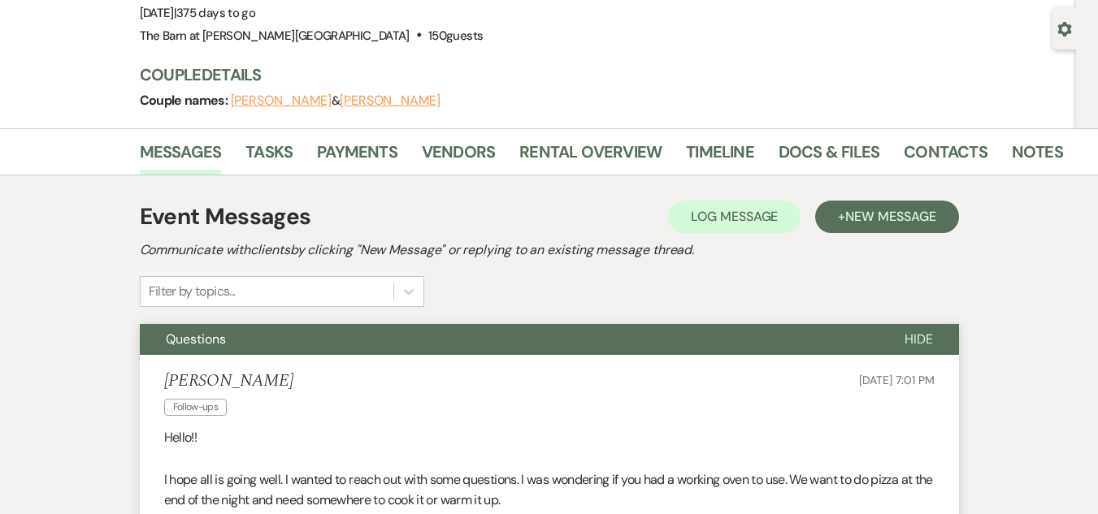
scroll to position [0, 0]
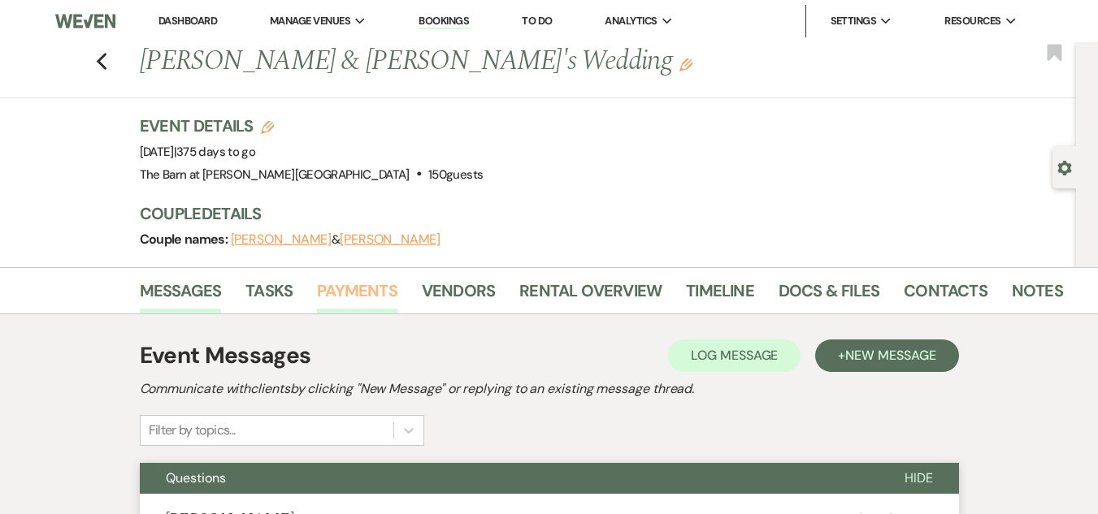
drag, startPoint x: 354, startPoint y: 288, endPoint x: 345, endPoint y: 281, distance: 11.7
click at [353, 287] on link "Payments" at bounding box center [357, 296] width 80 height 36
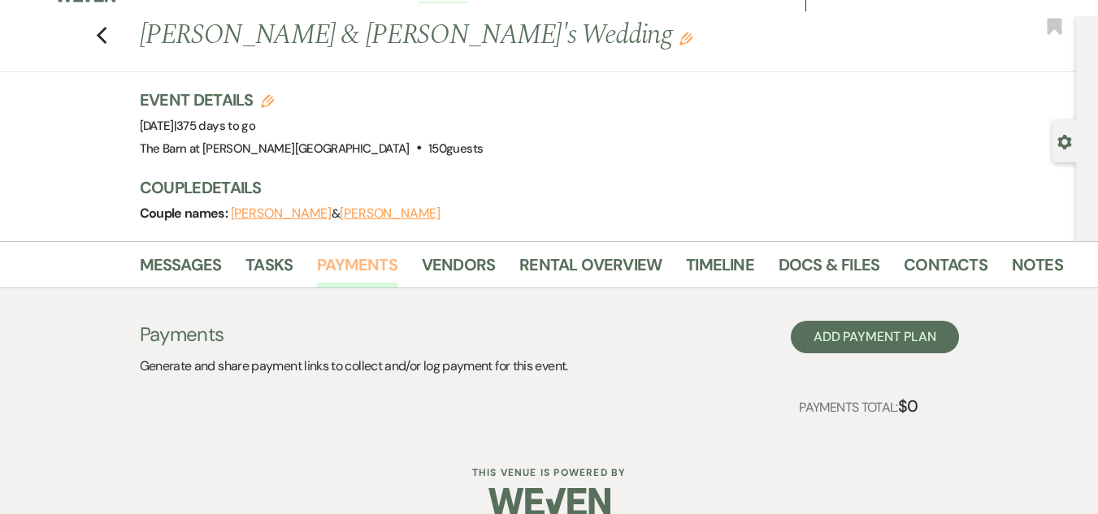
scroll to position [52, 0]
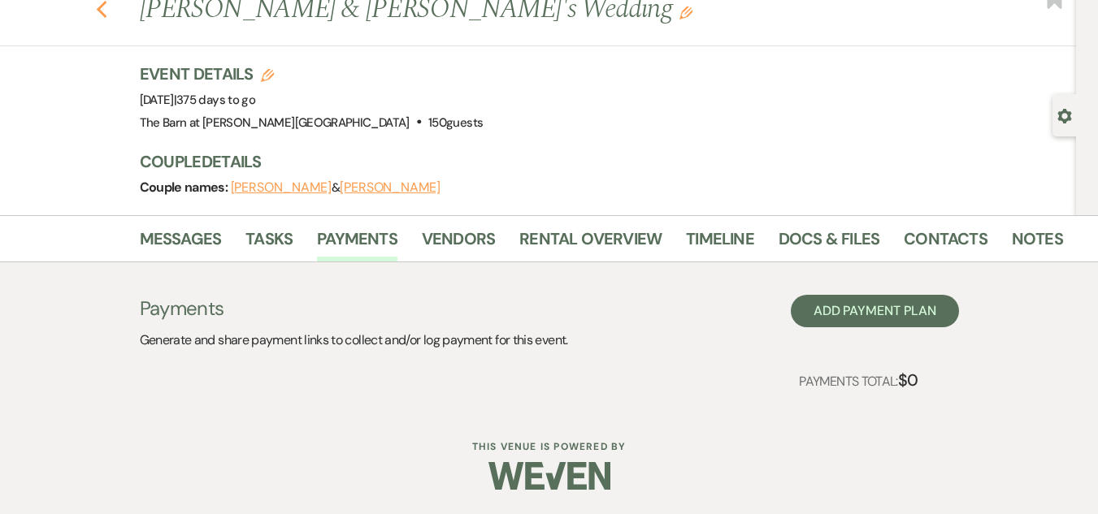
click at [106, 13] on use "button" at bounding box center [101, 10] width 11 height 18
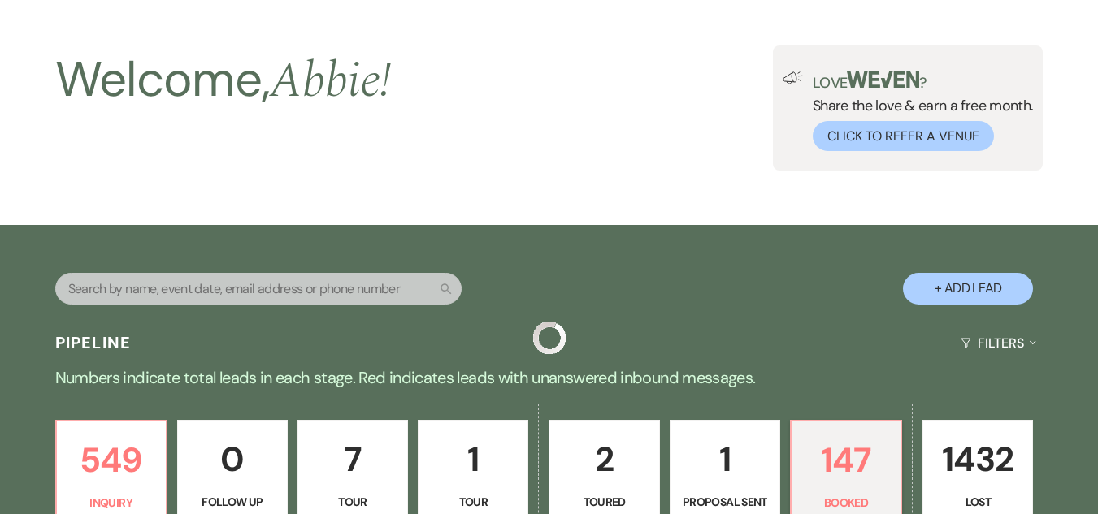
scroll to position [650, 0]
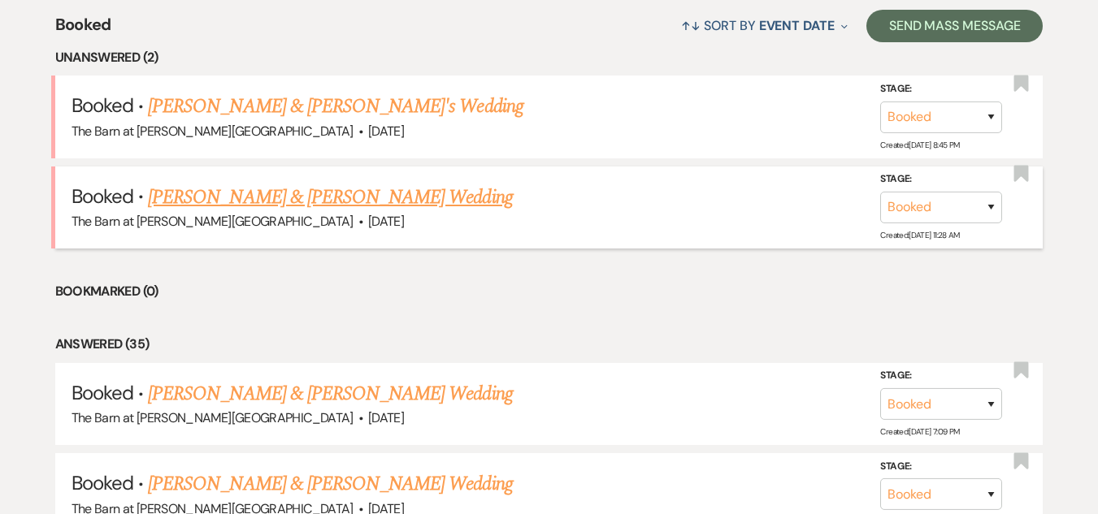
click at [210, 193] on link "[PERSON_NAME] & [PERSON_NAME] Wedding" at bounding box center [330, 197] width 364 height 29
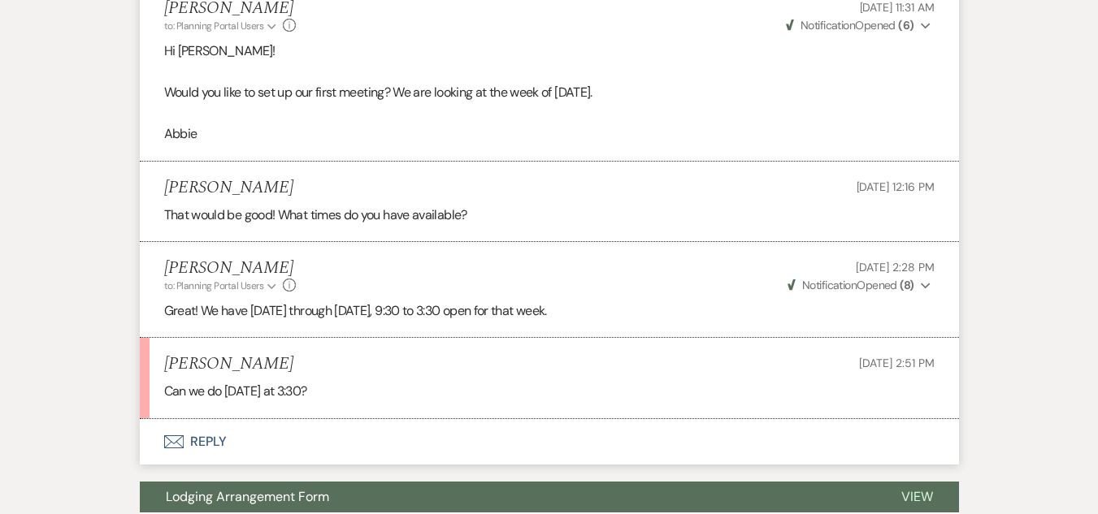
scroll to position [2682, 0]
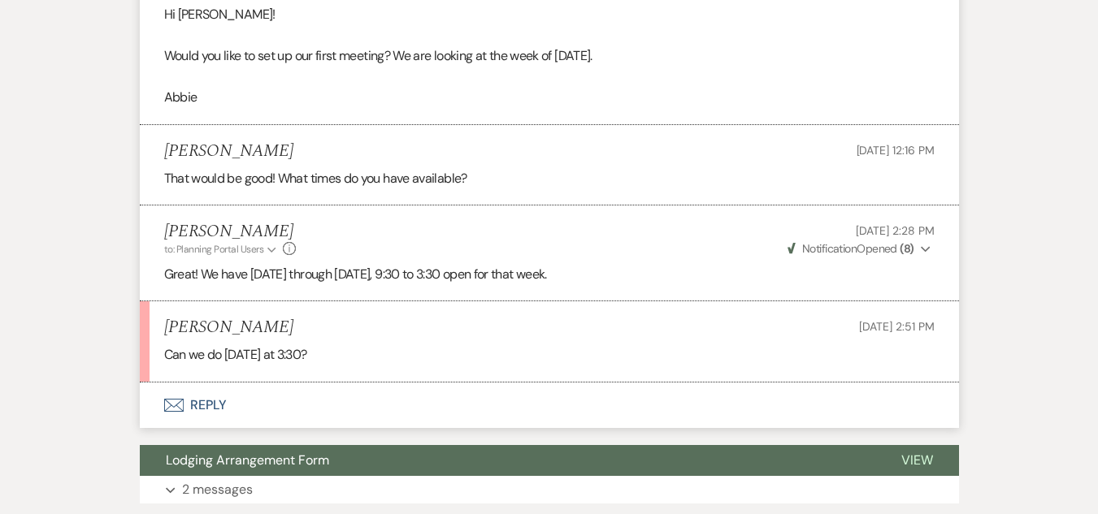
click at [198, 384] on button "Envelope Reply" at bounding box center [549, 406] width 819 height 46
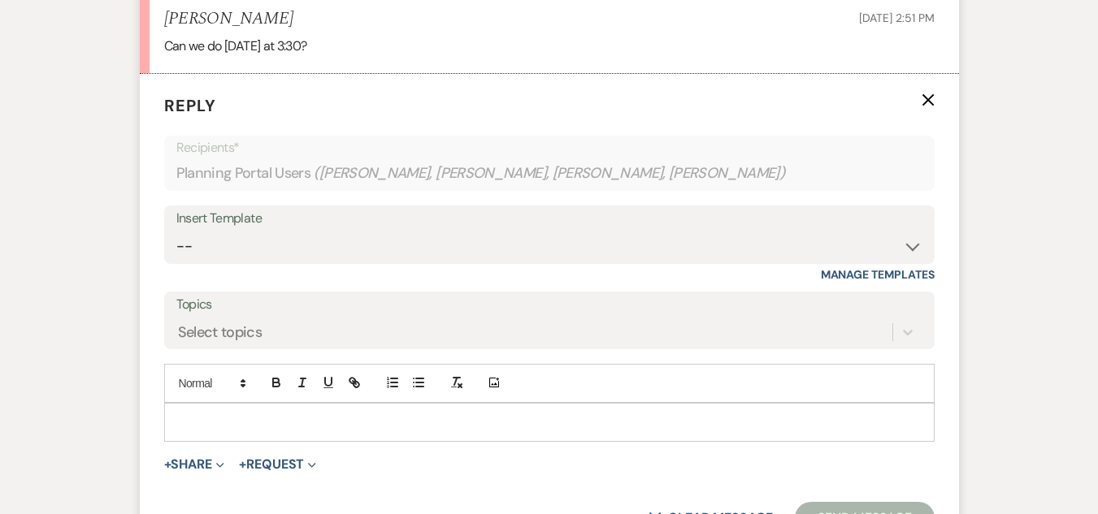
scroll to position [3027, 0]
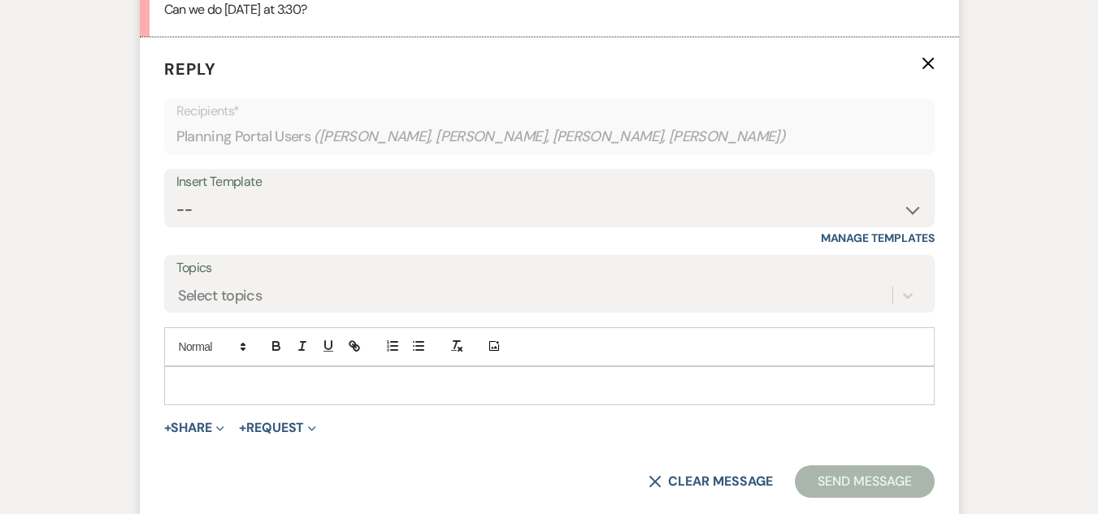
click at [512, 377] on p at bounding box center [549, 386] width 744 height 18
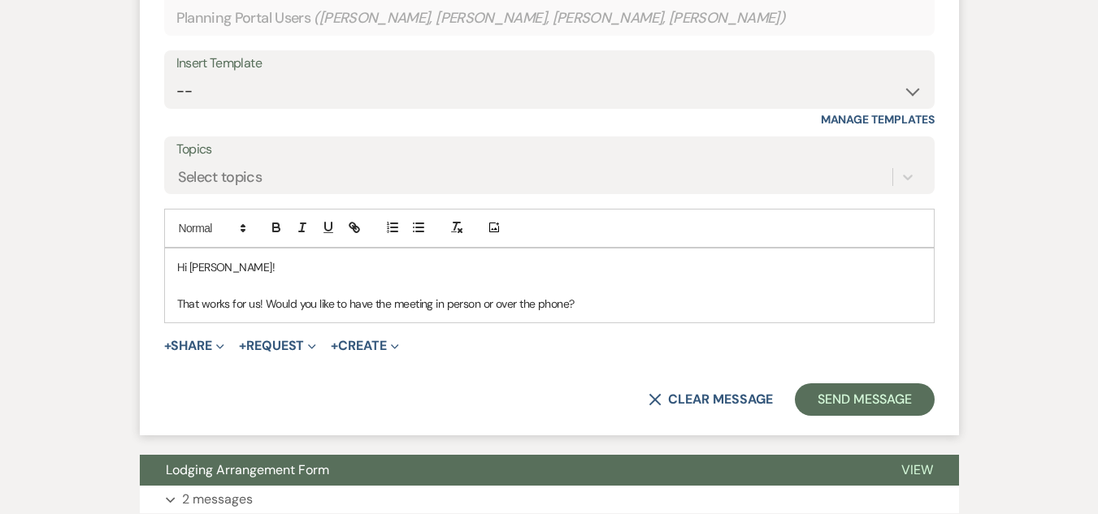
scroll to position [3190, 0]
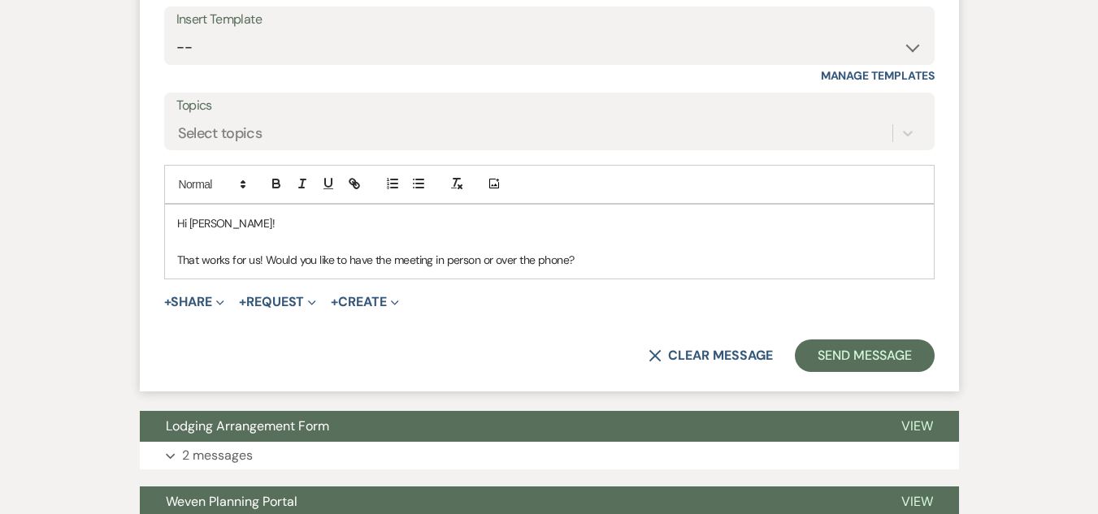
click at [618, 251] on p "That works for us! Would you like to have the meeting in person or over the pho…" at bounding box center [549, 260] width 744 height 18
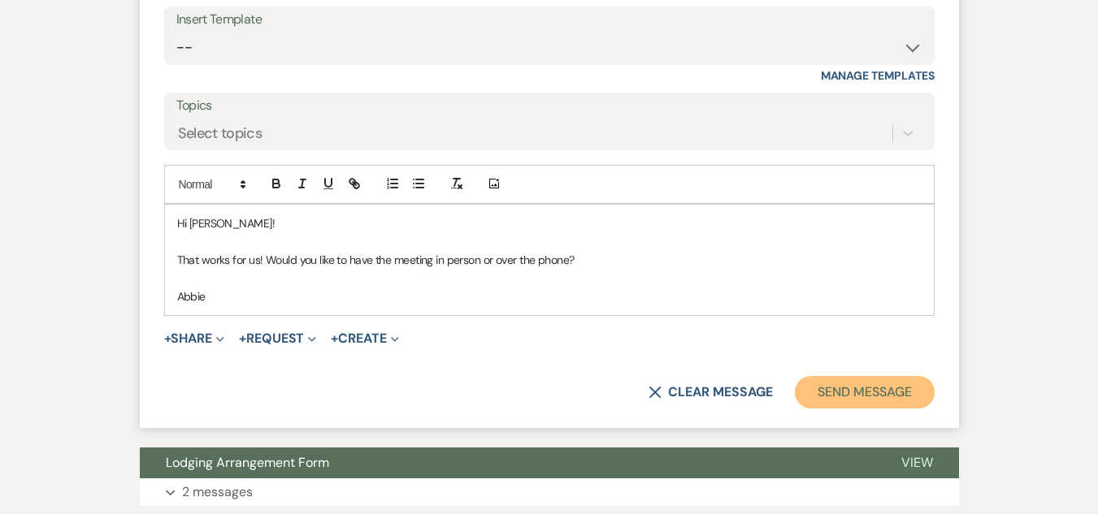
click at [870, 376] on button "Send Message" at bounding box center [864, 392] width 139 height 33
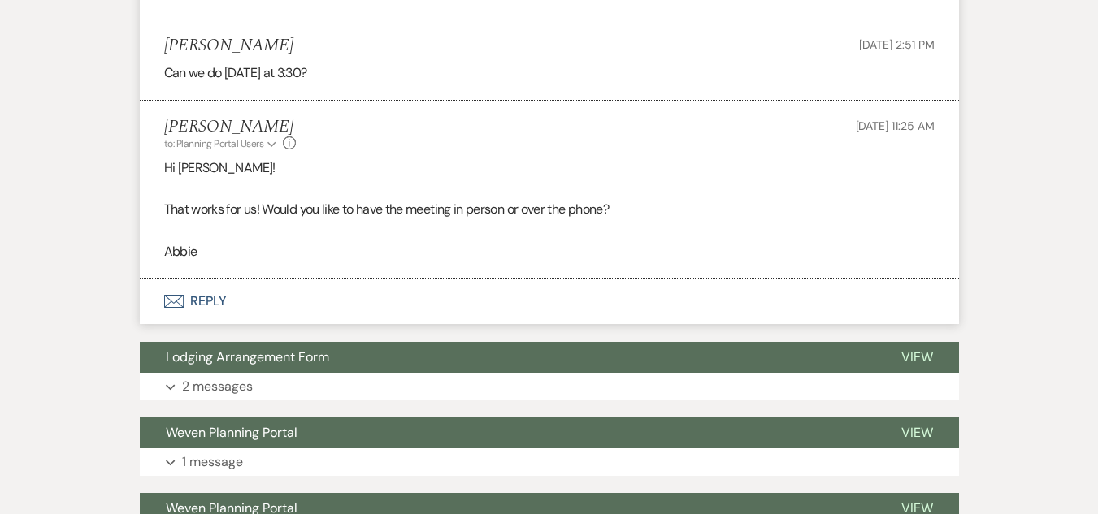
scroll to position [2854, 0]
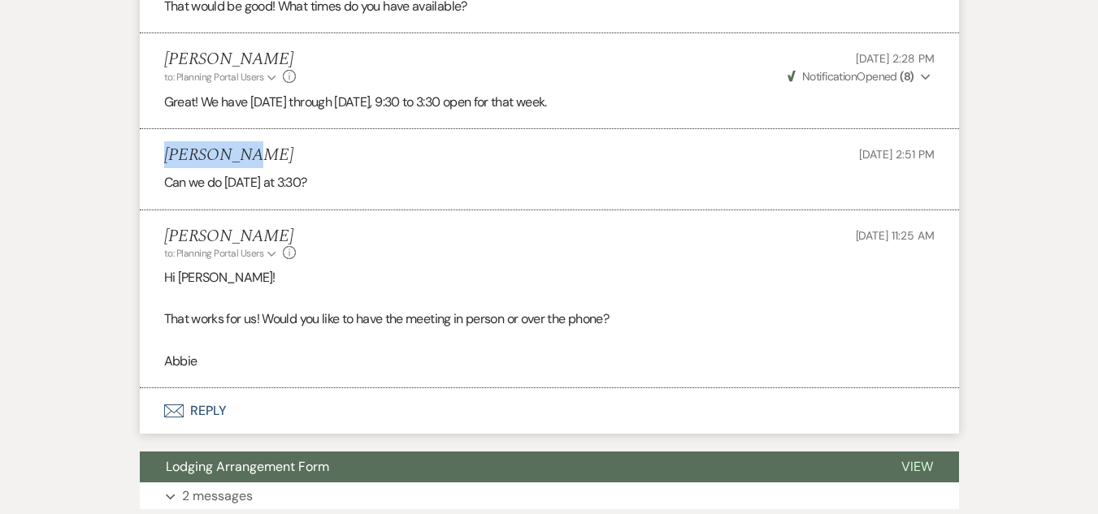
drag, startPoint x: 244, startPoint y: 132, endPoint x: 152, endPoint y: 132, distance: 91.8
click at [152, 132] on li "[PERSON_NAME] [DATE] 2:51 PM Can we do [DATE] at 3:30?" at bounding box center [549, 169] width 819 height 80
copy h5 "[PERSON_NAME]"
click at [468, 231] on div "[PERSON_NAME] to: Planning Portal Users Expand Info [DATE] 11:25 AM" at bounding box center [549, 244] width 770 height 35
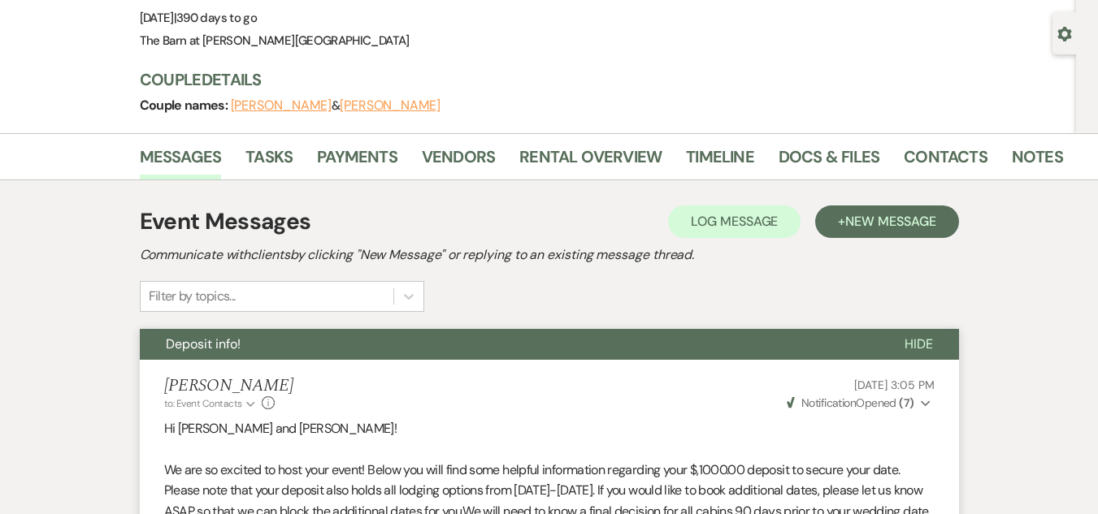
scroll to position [0, 0]
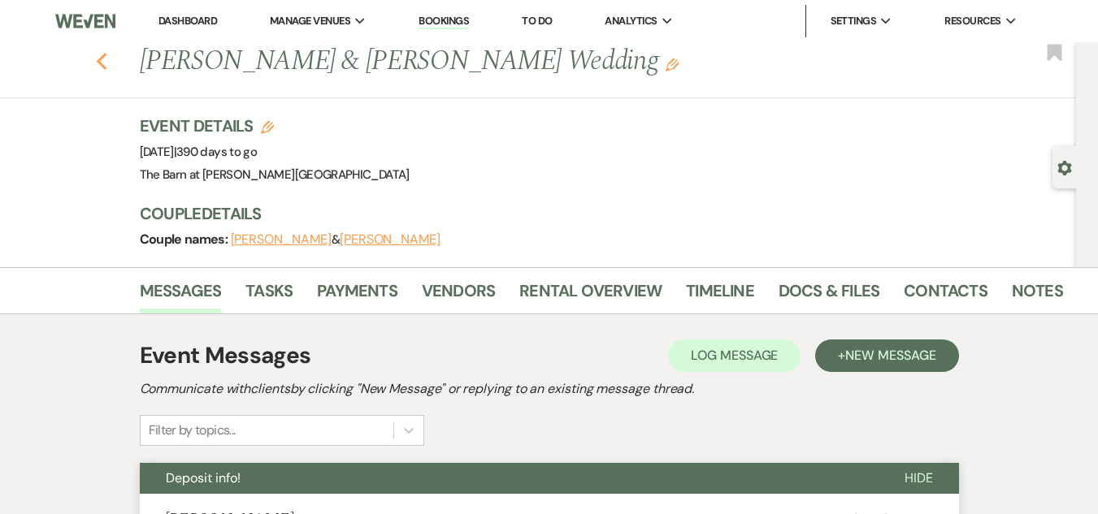
click at [108, 64] on icon "Previous" at bounding box center [102, 62] width 12 height 20
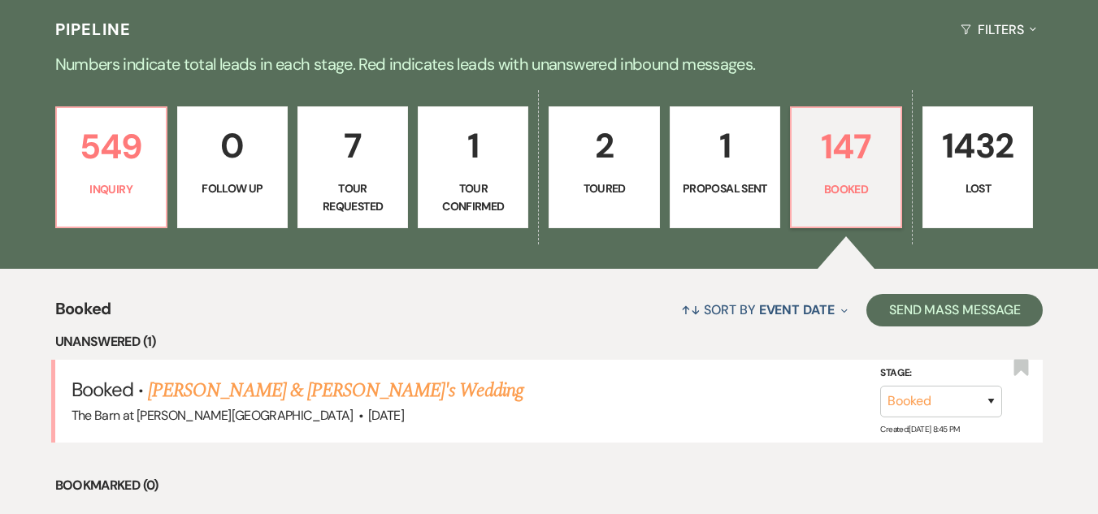
scroll to position [325, 0]
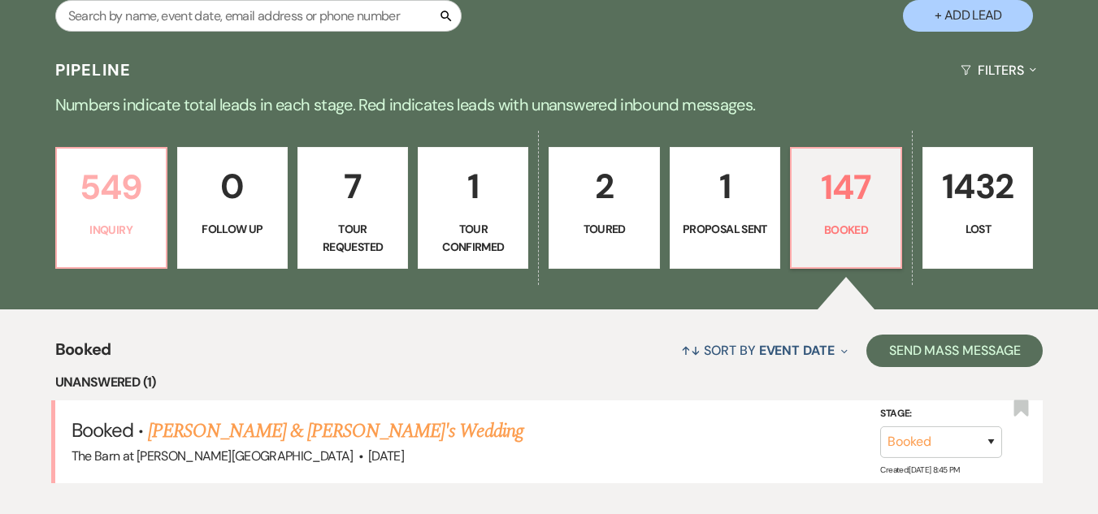
click at [111, 172] on p "549" at bounding box center [111, 187] width 89 height 54
